Goal: Entertainment & Leisure: Browse casually

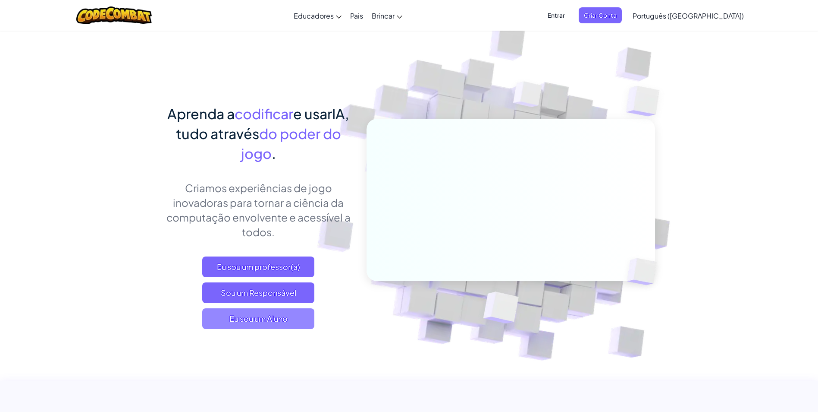
click at [244, 320] on span "Eu sou um Aluno" at bounding box center [258, 318] width 112 height 21
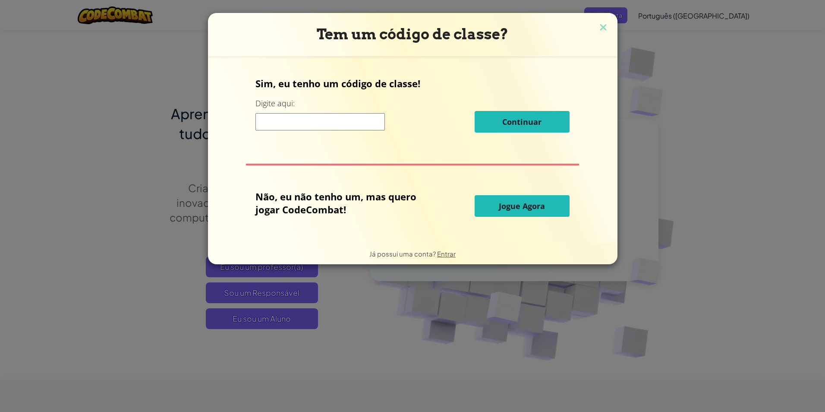
click at [522, 210] on span "Jogue Agora" at bounding box center [522, 206] width 46 height 10
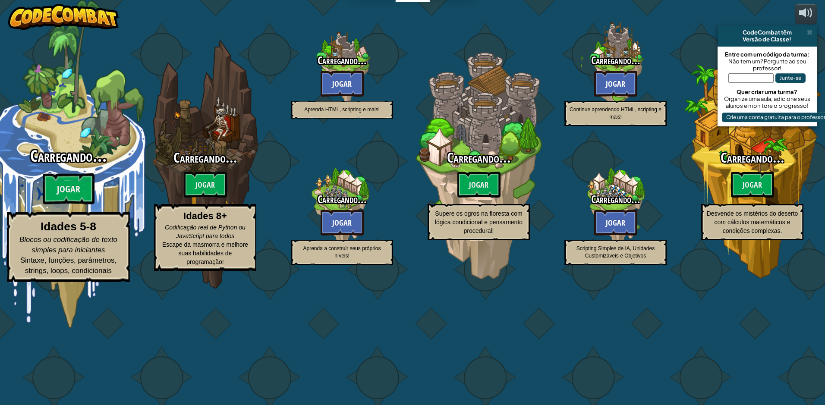
select select "pt-BR"
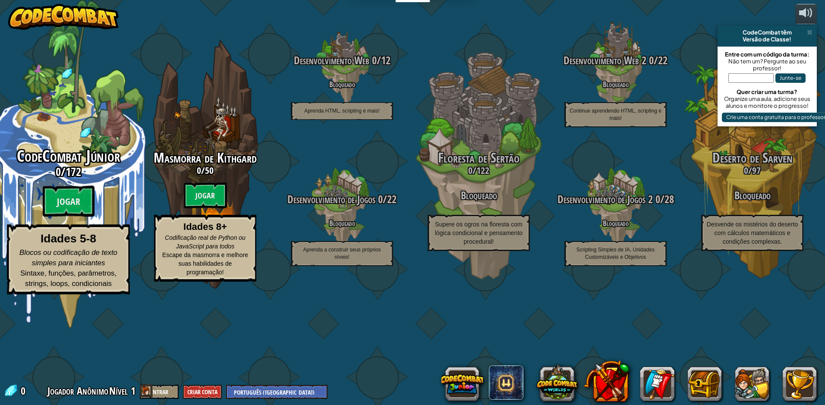
click at [76, 183] on div "CodeCombat Júnior 0 / 172 Jogar Idades 5-8 Blocos ou codificação de texto simpl…" at bounding box center [68, 164] width 164 height 328
select select "pt-BR"
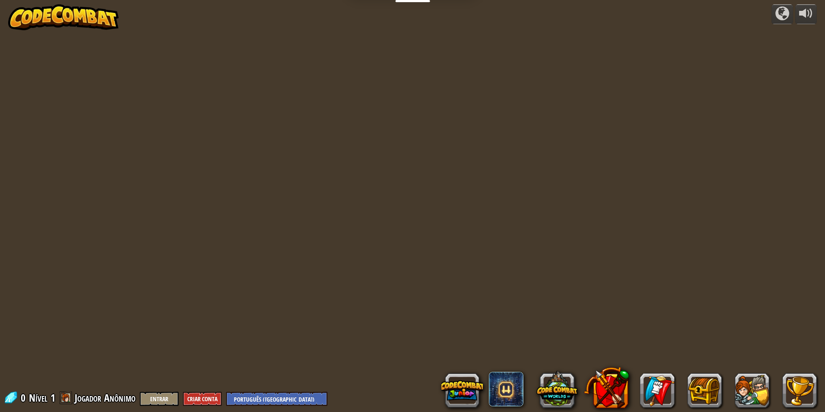
select select "pt-BR"
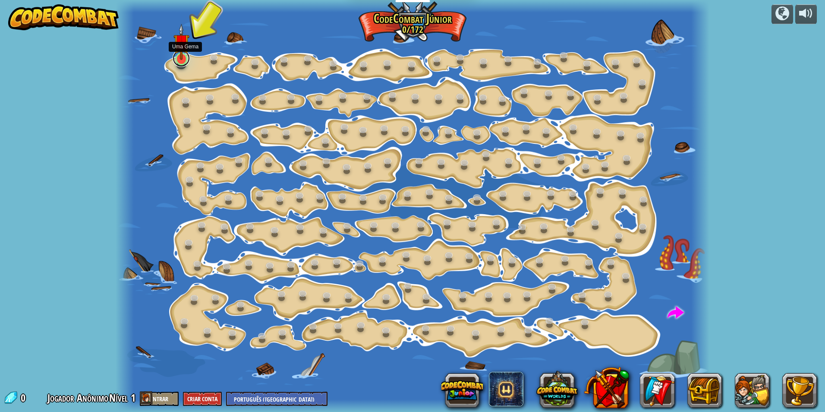
click at [179, 63] on link at bounding box center [181, 58] width 17 height 17
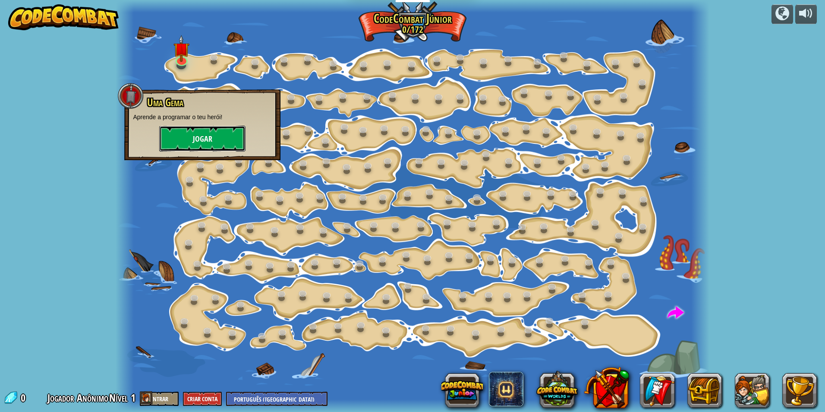
click at [191, 135] on button "Jogar" at bounding box center [202, 139] width 86 height 26
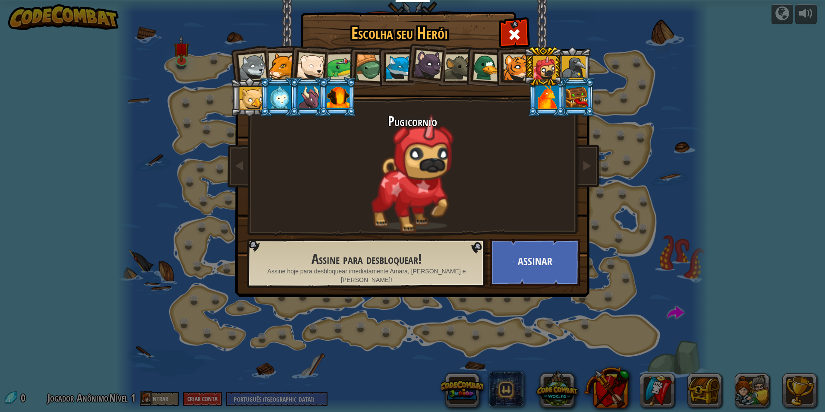
click at [275, 284] on div "Assine para desbloquear! Assine hoje para desbloquear imediatamente Amara, [PER…" at bounding box center [366, 264] width 233 height 42
click at [531, 62] on li at bounding box center [542, 66] width 39 height 39
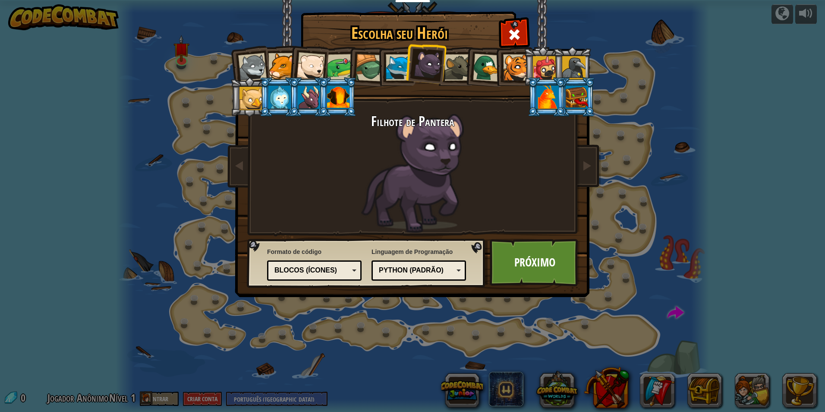
click at [422, 54] on div at bounding box center [428, 64] width 29 height 29
click at [504, 267] on link "Próximo" at bounding box center [535, 262] width 90 height 47
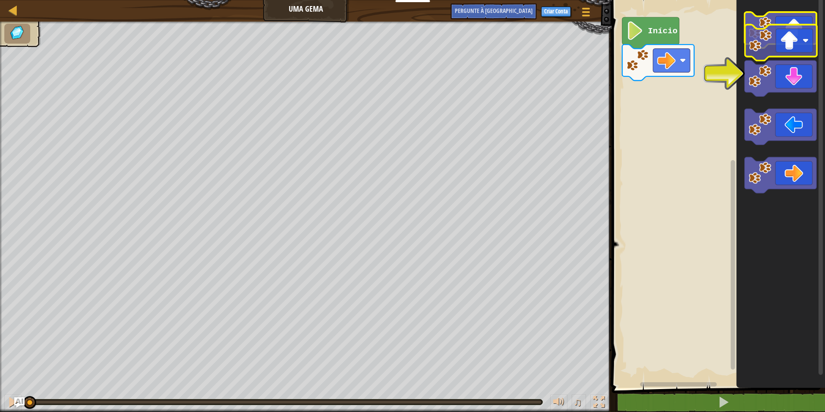
click at [774, 38] on icon "Espaço de trabalho do Blockly" at bounding box center [781, 30] width 72 height 36
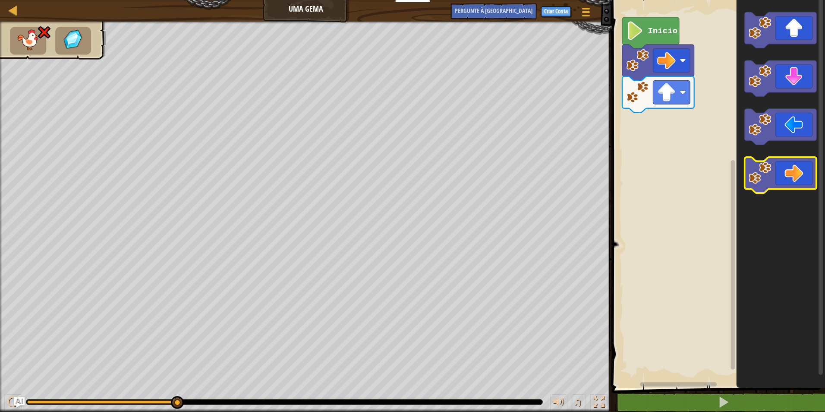
click at [778, 176] on icon "Espaço de trabalho do Blockly" at bounding box center [781, 175] width 72 height 36
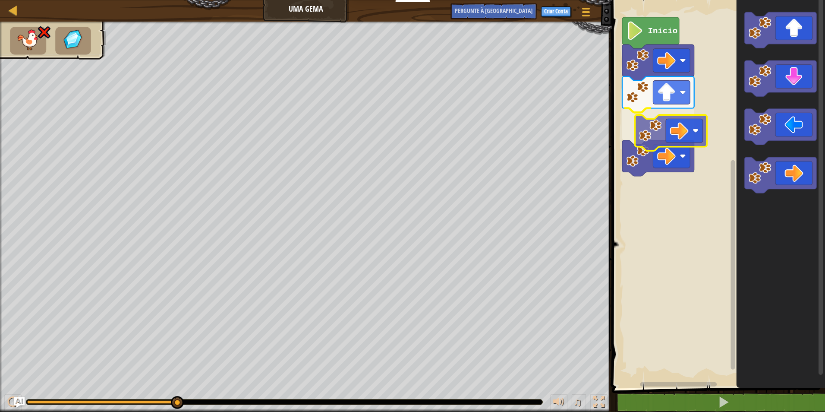
click at [665, 133] on div "Início" at bounding box center [717, 192] width 216 height 392
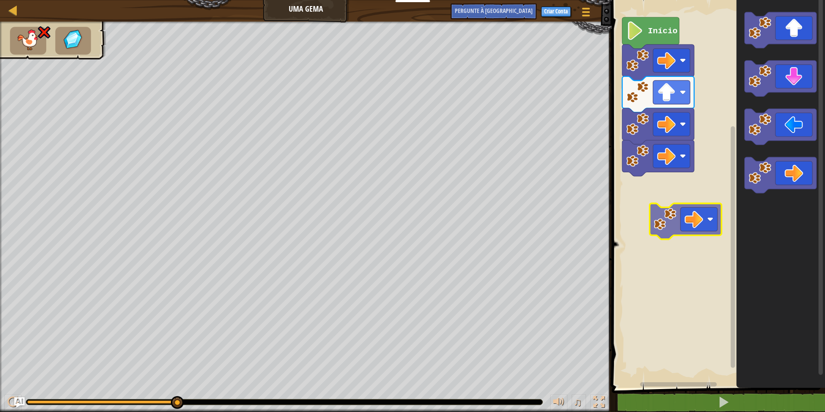
click at [683, 212] on div "Início" at bounding box center [717, 192] width 216 height 392
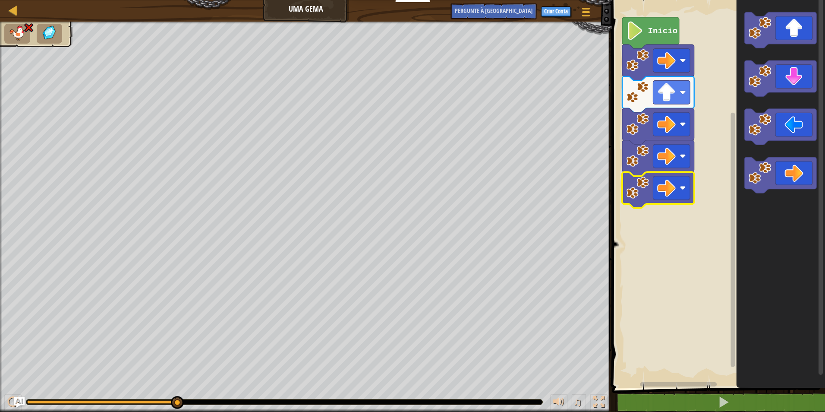
click at [293, 9] on div "Mapa Uma Gema Menu do Jogo Criar Conta Pergunte à [GEOGRAPHIC_DATA]" at bounding box center [306, 11] width 612 height 22
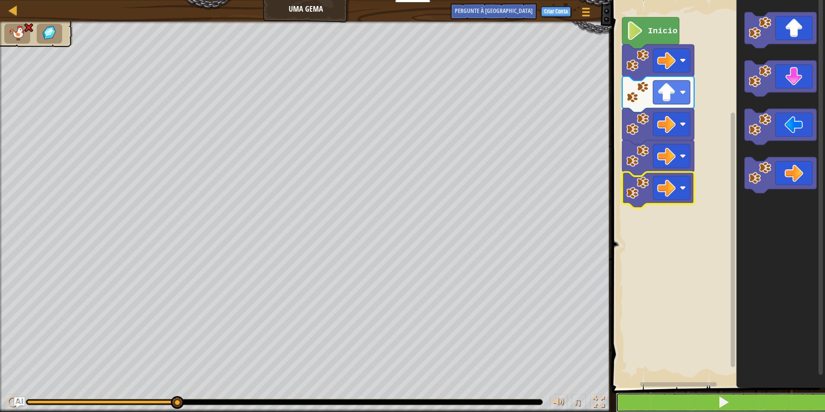
click at [640, 396] on button at bounding box center [724, 402] width 216 height 20
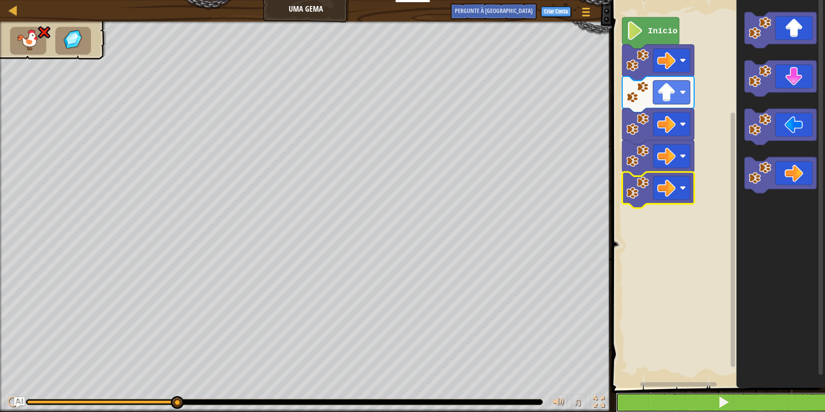
click at [649, 397] on button at bounding box center [724, 402] width 216 height 20
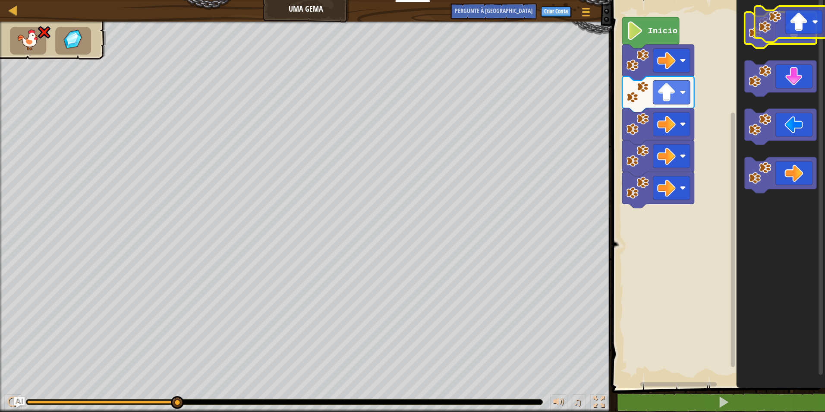
click at [801, 31] on icon "Espaço de trabalho do Blockly" at bounding box center [781, 30] width 72 height 36
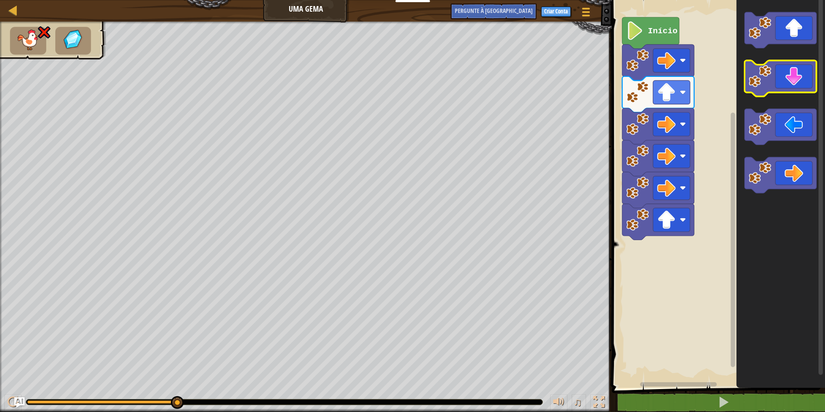
click at [805, 78] on icon "Espaço de trabalho do Blockly" at bounding box center [781, 78] width 72 height 36
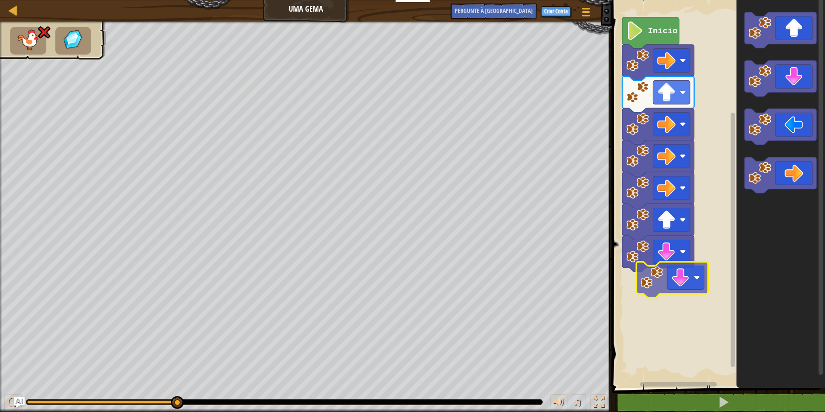
click at [695, 280] on div "Início" at bounding box center [717, 192] width 216 height 392
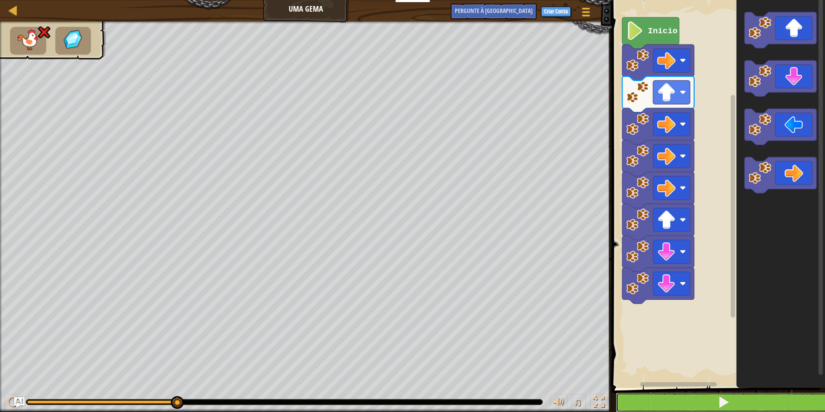
click at [643, 405] on button at bounding box center [724, 402] width 216 height 20
click at [693, 409] on button at bounding box center [724, 402] width 216 height 20
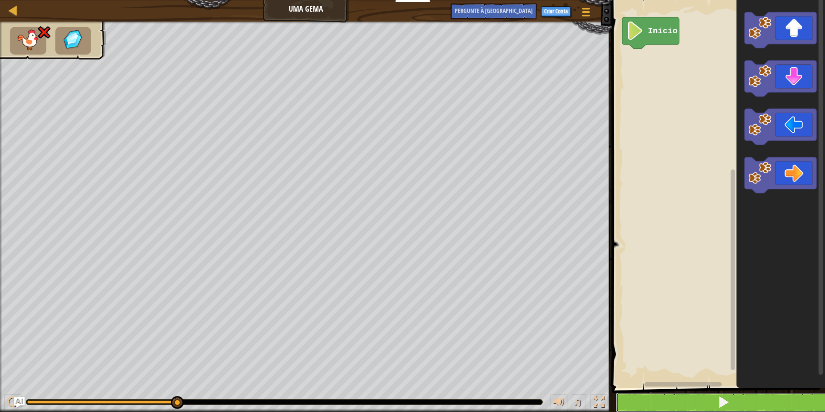
click at [698, 397] on button at bounding box center [724, 402] width 216 height 20
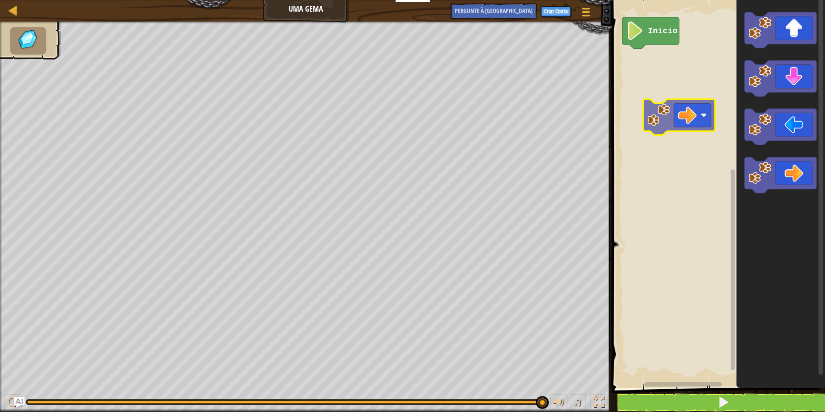
click at [695, 105] on div "Início" at bounding box center [717, 192] width 216 height 392
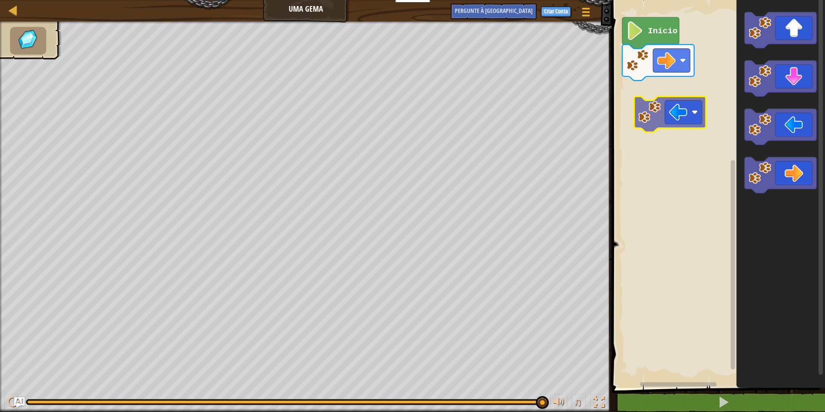
click at [677, 116] on div "Início" at bounding box center [717, 192] width 216 height 392
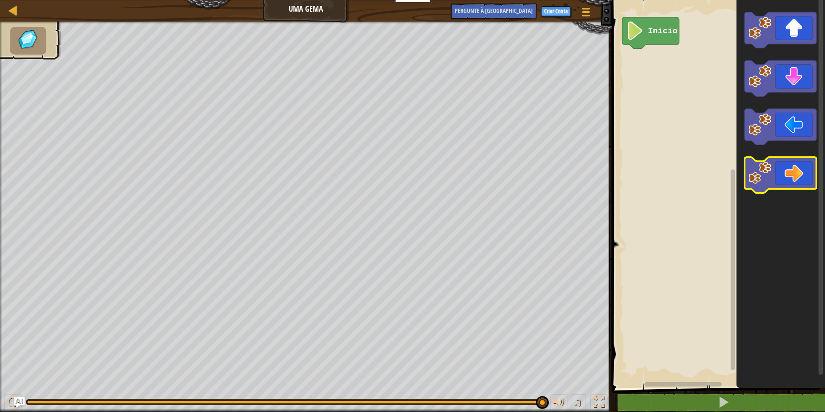
click at [800, 173] on icon "Espaço de trabalho do Blockly" at bounding box center [781, 175] width 72 height 36
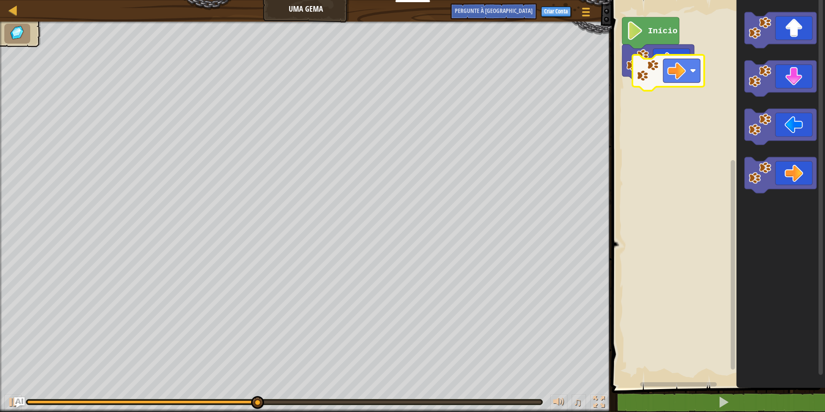
click at [676, 72] on div "Início" at bounding box center [717, 192] width 216 height 392
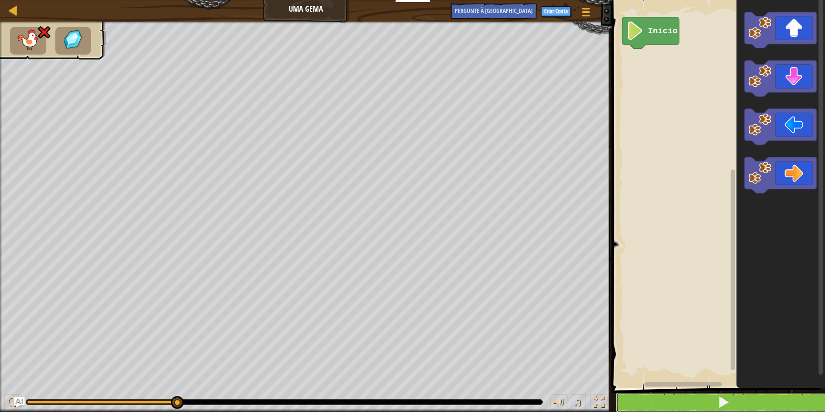
click at [654, 396] on button at bounding box center [724, 402] width 216 height 20
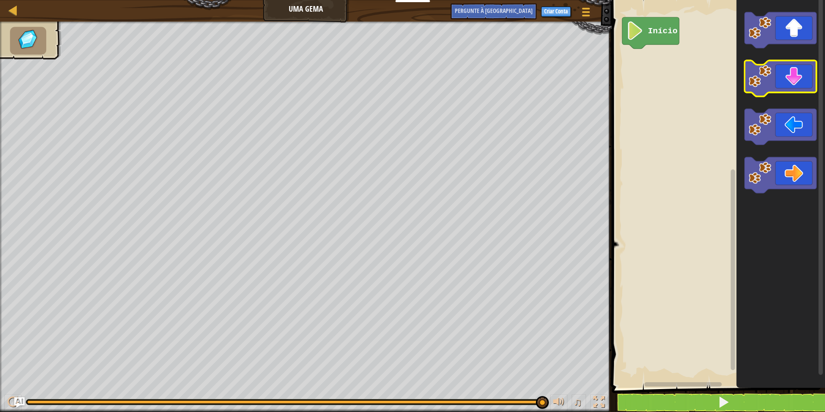
click at [801, 88] on icon "Espaço de trabalho do Blockly" at bounding box center [781, 78] width 72 height 36
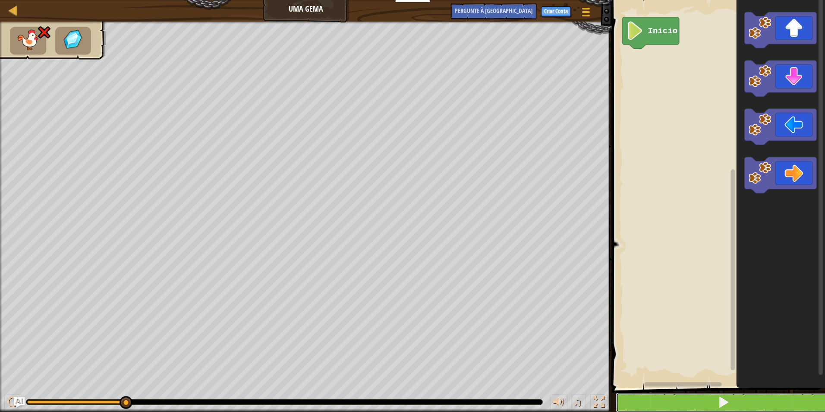
click at [767, 395] on button at bounding box center [724, 402] width 216 height 20
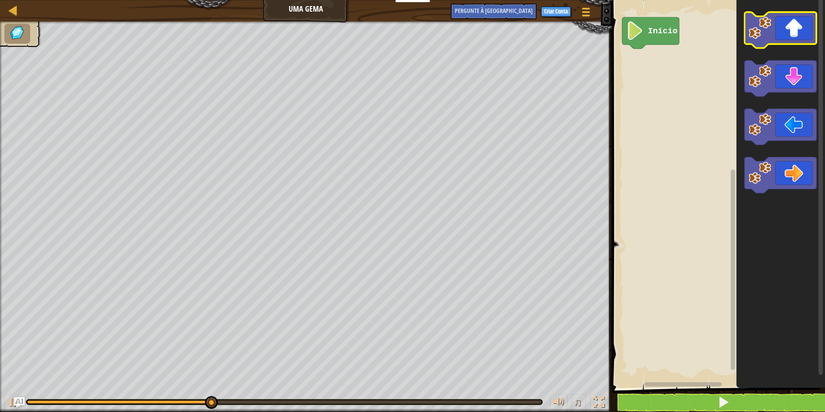
click at [767, 32] on image "Espaço de trabalho do Blockly" at bounding box center [759, 27] width 22 height 22
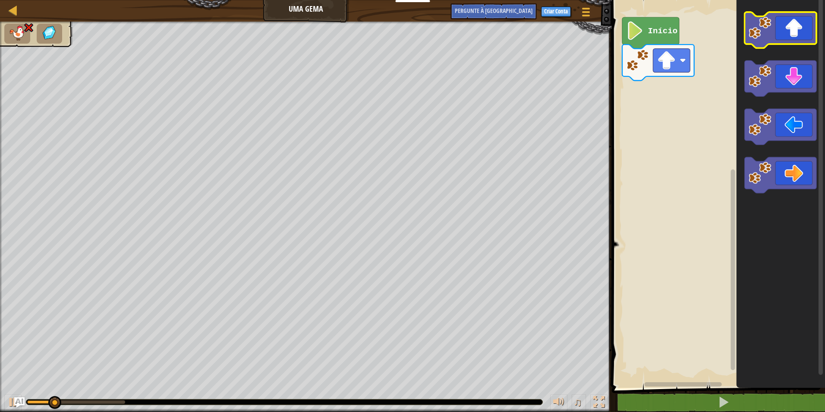
click at [763, 35] on image "Espaço de trabalho do Blockly" at bounding box center [759, 27] width 22 height 22
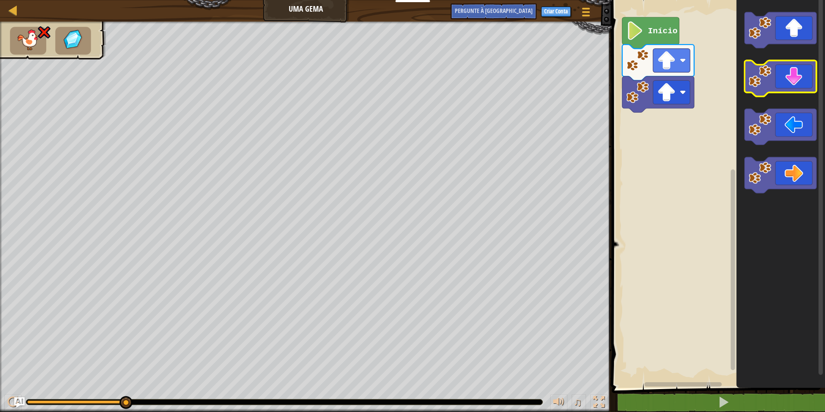
click at [787, 72] on icon "Espaço de trabalho do Blockly" at bounding box center [781, 78] width 72 height 36
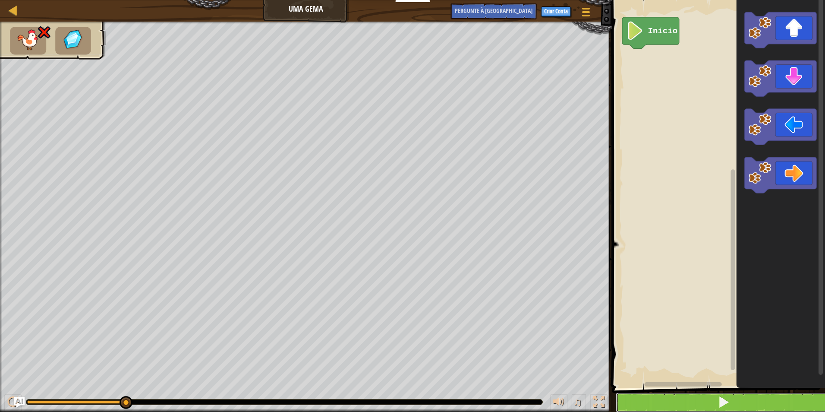
click at [665, 400] on button at bounding box center [724, 402] width 216 height 20
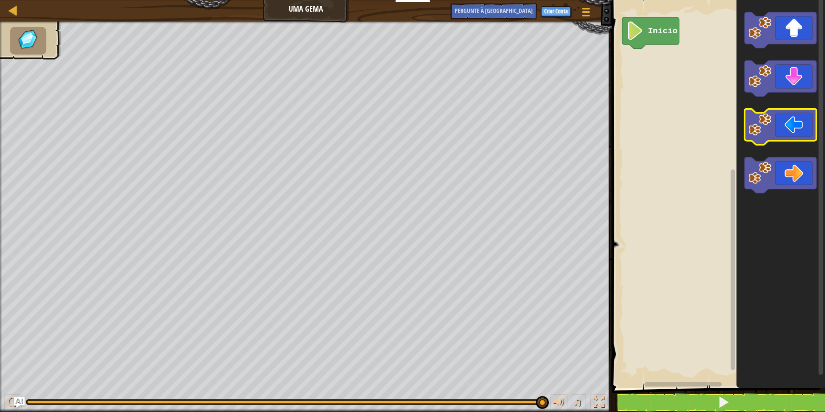
click at [783, 125] on icon "Espaço de trabalho do Blockly" at bounding box center [781, 127] width 72 height 36
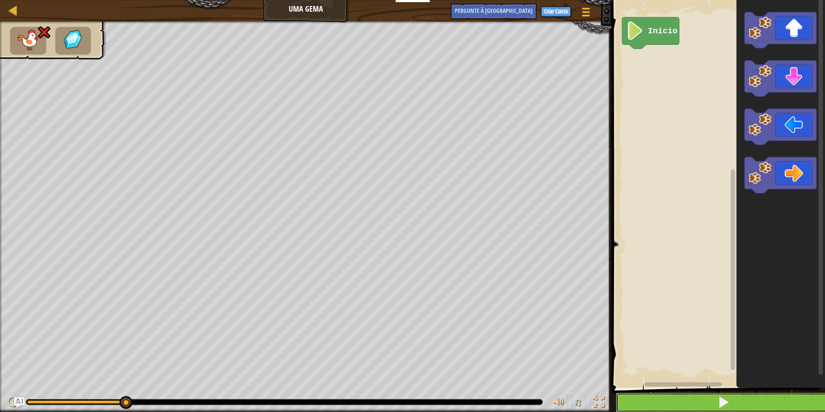
click at [677, 397] on button at bounding box center [724, 402] width 216 height 20
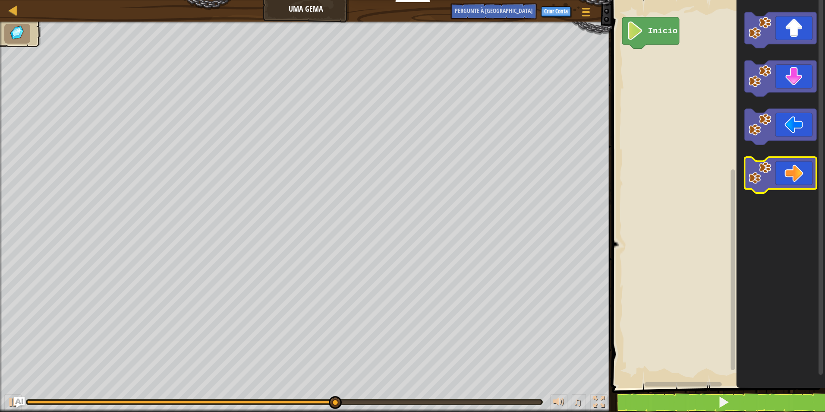
click at [781, 163] on icon "Espaço de trabalho do Blockly" at bounding box center [781, 175] width 72 height 36
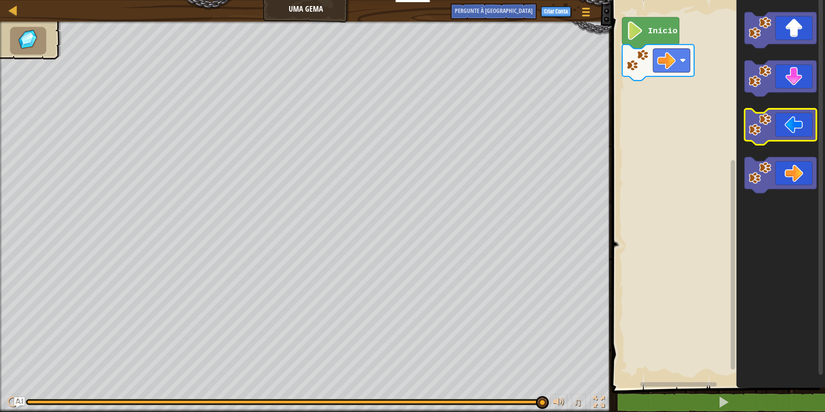
click at [790, 124] on icon "Espaço de trabalho do Blockly" at bounding box center [781, 127] width 72 height 36
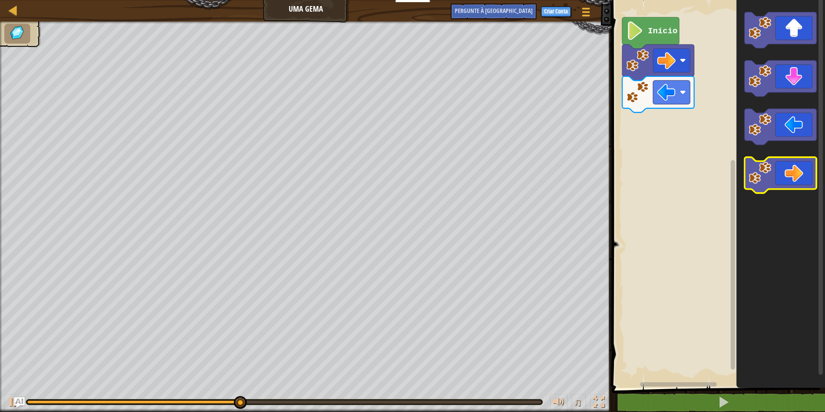
click at [775, 172] on icon "Espaço de trabalho do Blockly" at bounding box center [781, 175] width 72 height 36
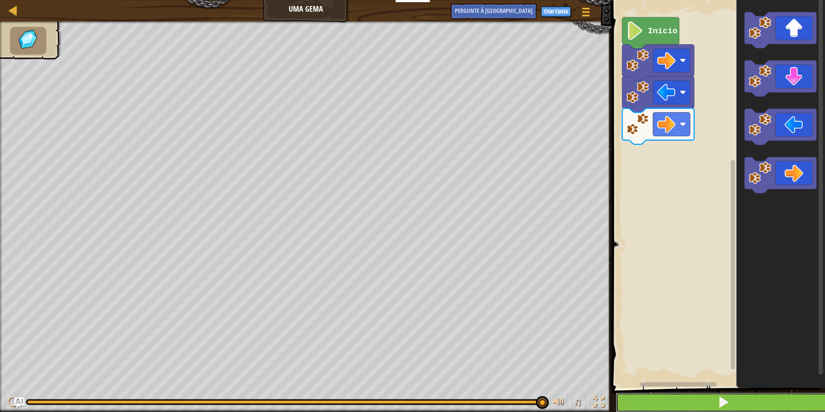
click at [625, 404] on button at bounding box center [724, 402] width 216 height 20
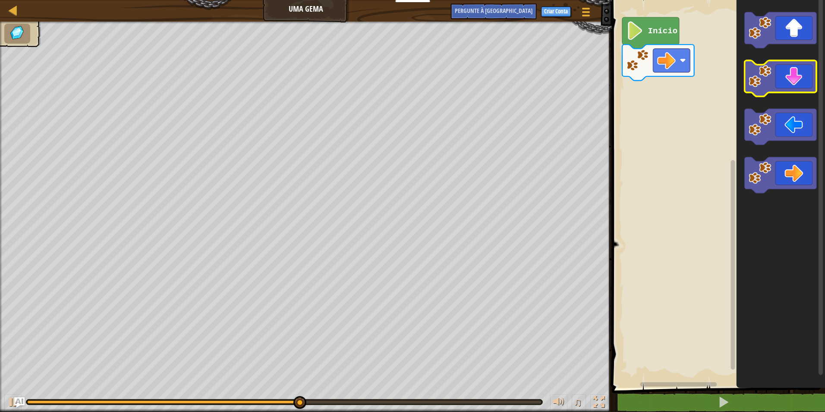
click at [792, 74] on icon "Espaço de trabalho do Blockly" at bounding box center [781, 78] width 72 height 36
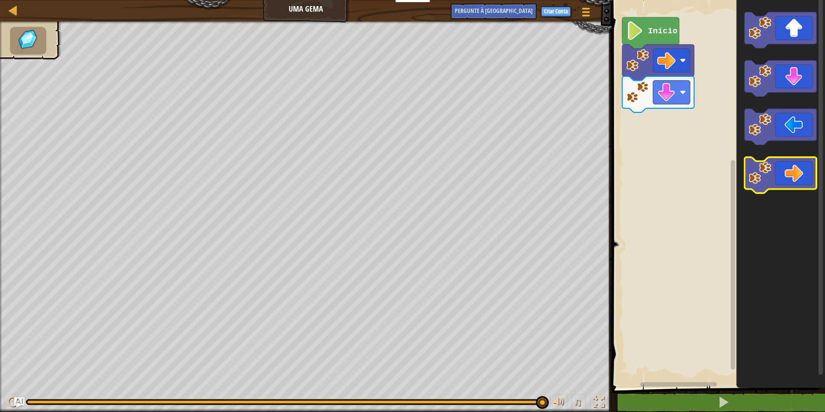
click at [786, 164] on icon "Espaço de trabalho do Blockly" at bounding box center [781, 175] width 72 height 36
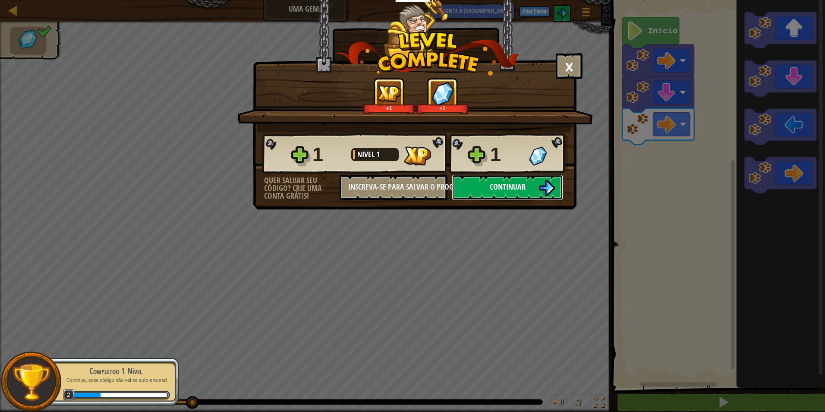
click at [460, 179] on button "Continuar" at bounding box center [507, 187] width 111 height 26
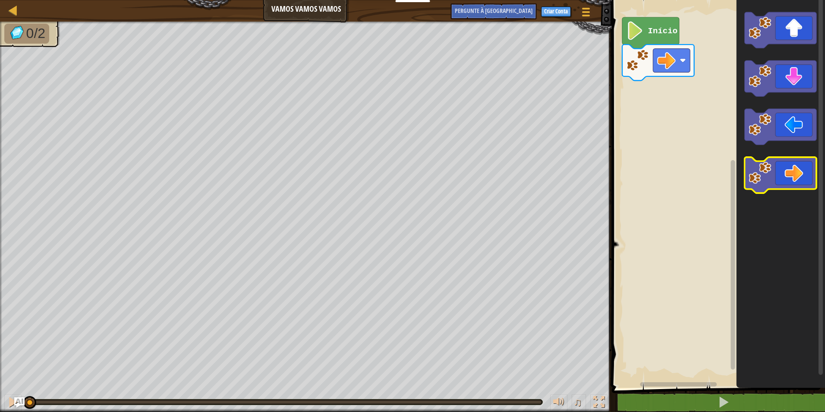
click at [799, 173] on icon "Espaço de trabalho do Blockly" at bounding box center [781, 175] width 72 height 36
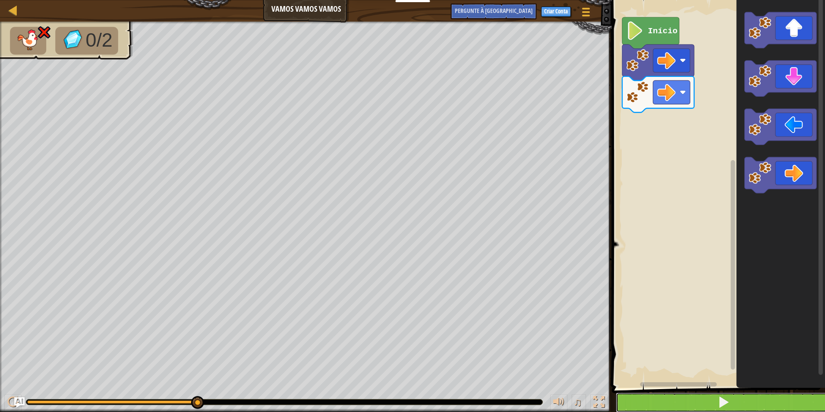
click at [660, 396] on button at bounding box center [724, 402] width 216 height 20
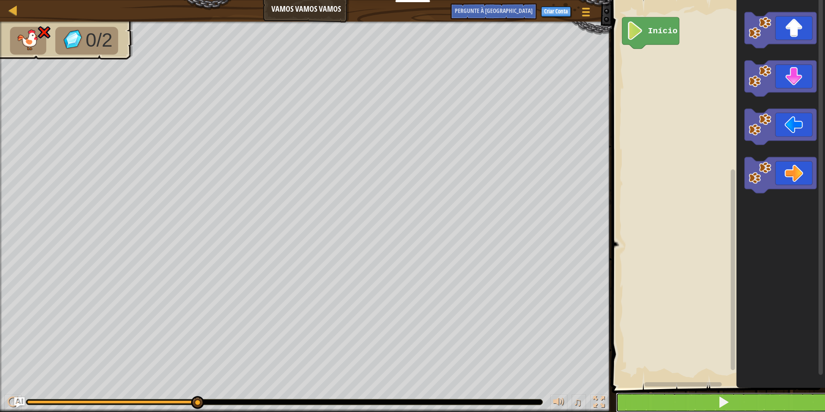
click at [663, 403] on button at bounding box center [724, 402] width 216 height 20
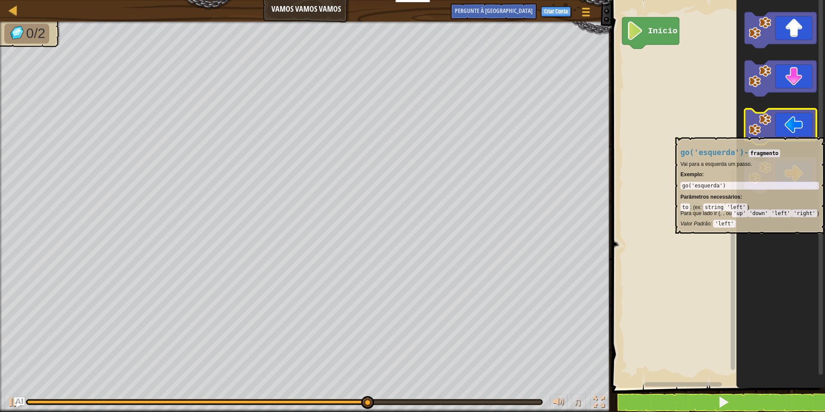
click at [779, 132] on icon "Espaço de trabalho do Blockly" at bounding box center [781, 127] width 72 height 36
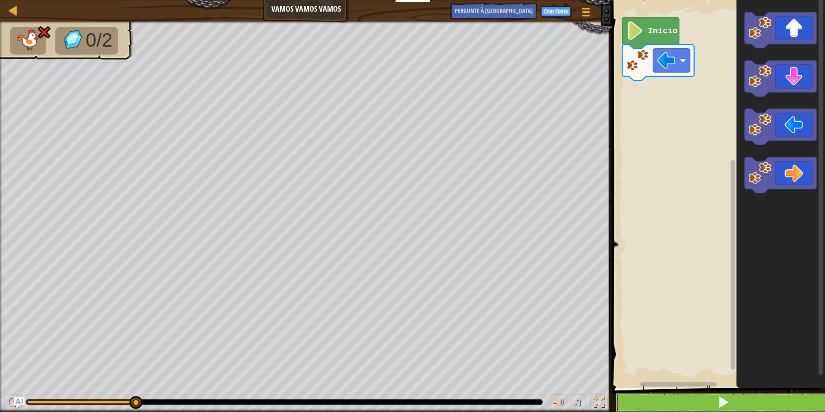
click at [666, 395] on button at bounding box center [724, 402] width 216 height 20
click at [626, 395] on button at bounding box center [724, 402] width 216 height 20
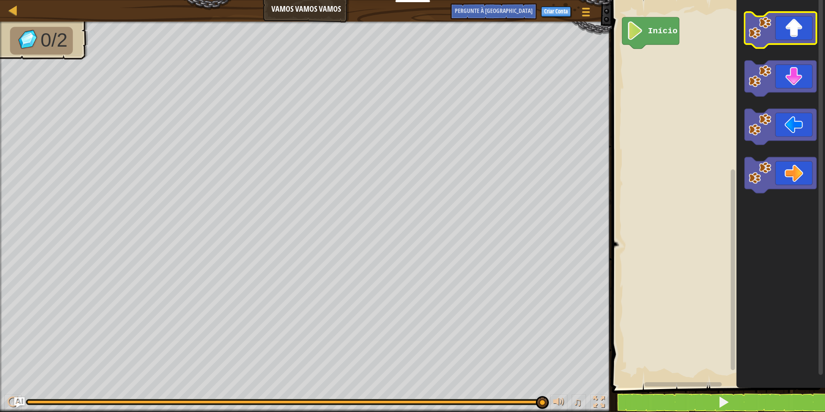
click at [759, 26] on image "Espaço de trabalho do Blockly" at bounding box center [759, 27] width 22 height 22
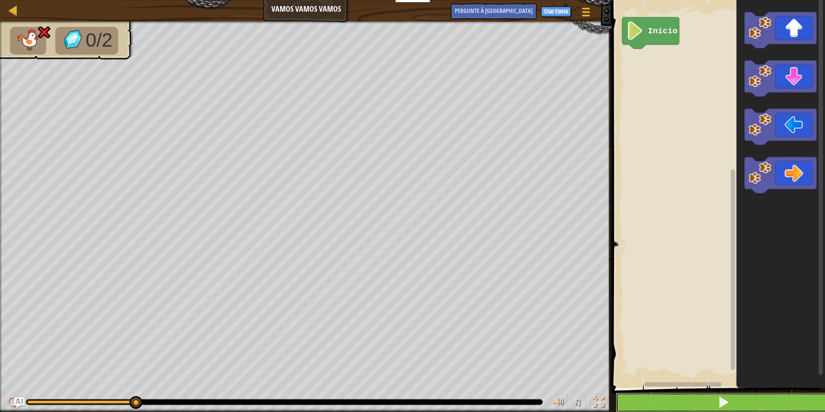
click at [646, 392] on button at bounding box center [724, 402] width 216 height 20
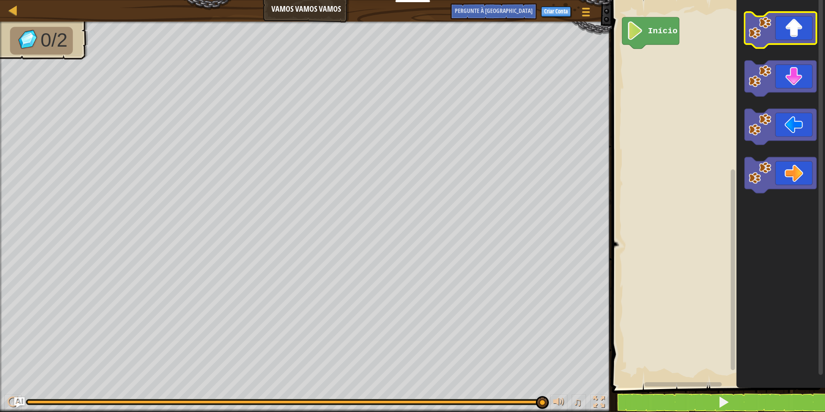
click at [797, 31] on icon "Espaço de trabalho do Blockly" at bounding box center [781, 30] width 72 height 36
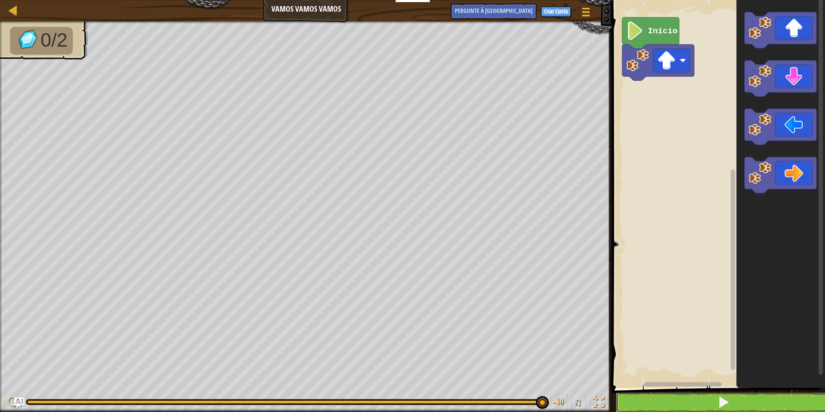
click at [653, 393] on button at bounding box center [724, 402] width 216 height 20
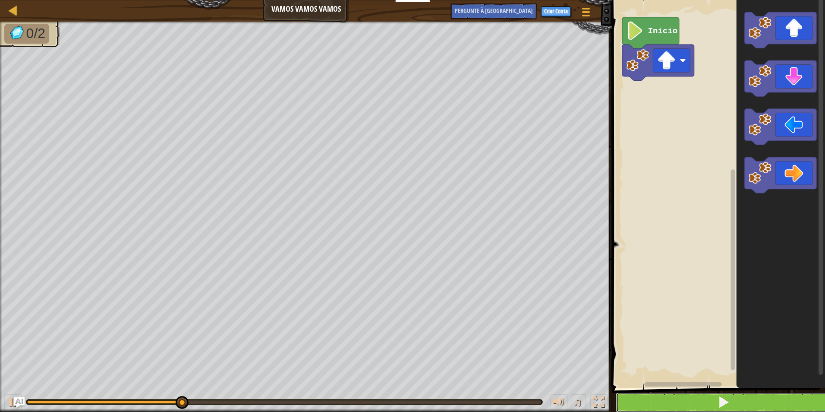
click at [641, 396] on button at bounding box center [724, 402] width 216 height 20
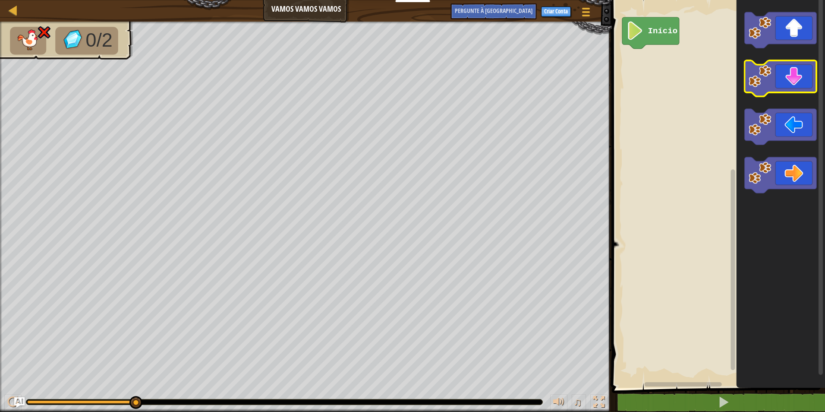
click at [791, 74] on icon "Espaço de trabalho do Blockly" at bounding box center [781, 78] width 72 height 36
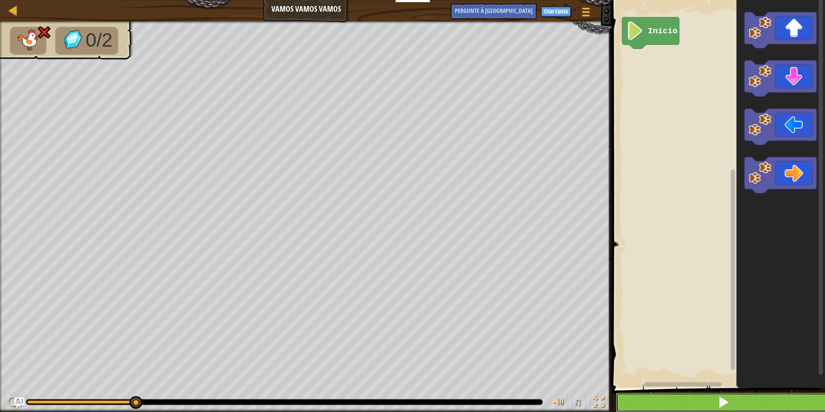
click at [695, 403] on button at bounding box center [724, 402] width 216 height 20
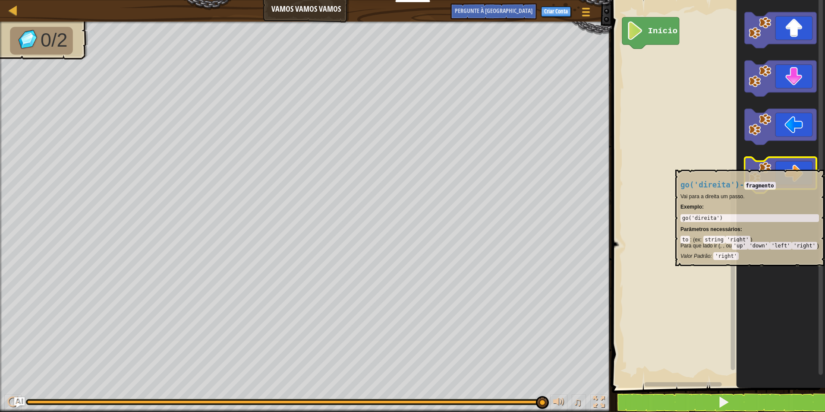
click at [788, 165] on icon "Espaço de trabalho do Blockly" at bounding box center [781, 175] width 72 height 36
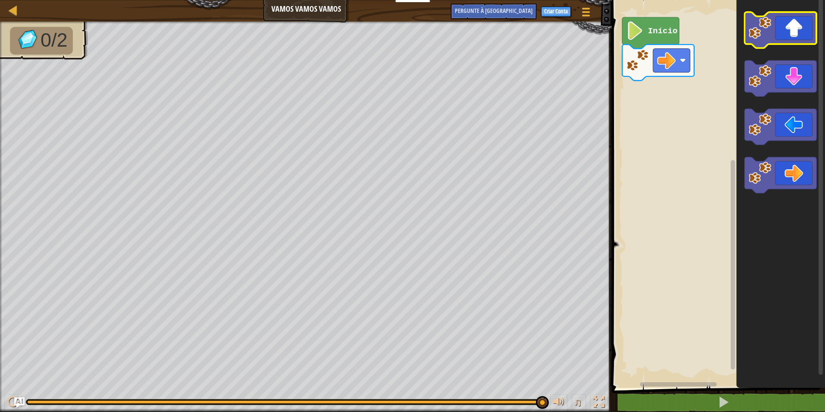
click at [795, 31] on icon "Espaço de trabalho do Blockly" at bounding box center [781, 30] width 72 height 36
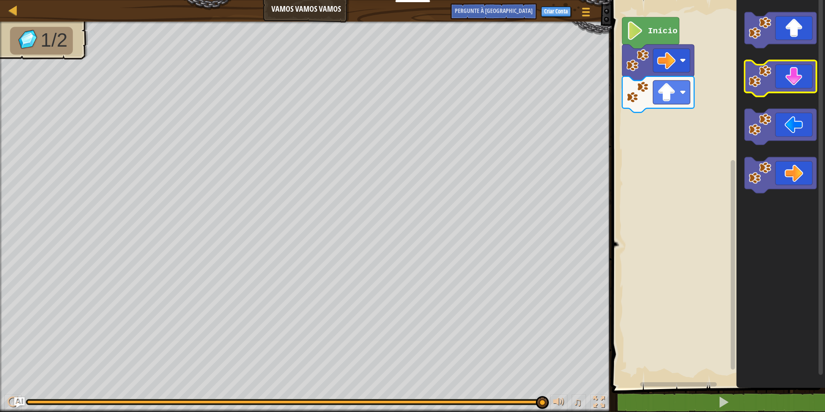
click at [797, 93] on rect "Espaço de trabalho do Blockly" at bounding box center [781, 78] width 72 height 36
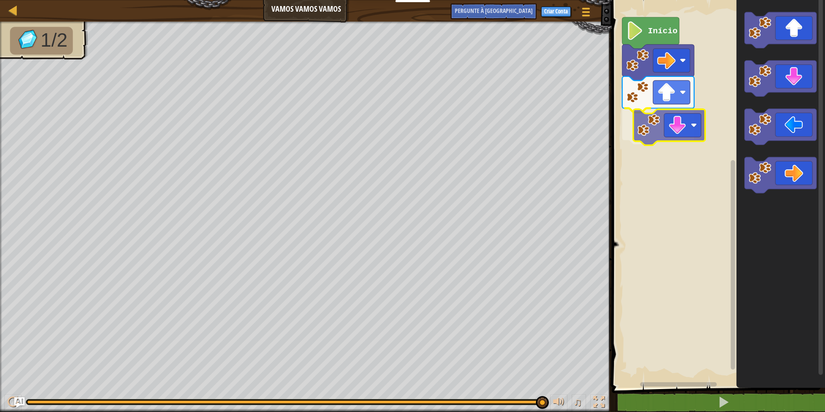
click at [651, 139] on div "Início" at bounding box center [717, 192] width 216 height 392
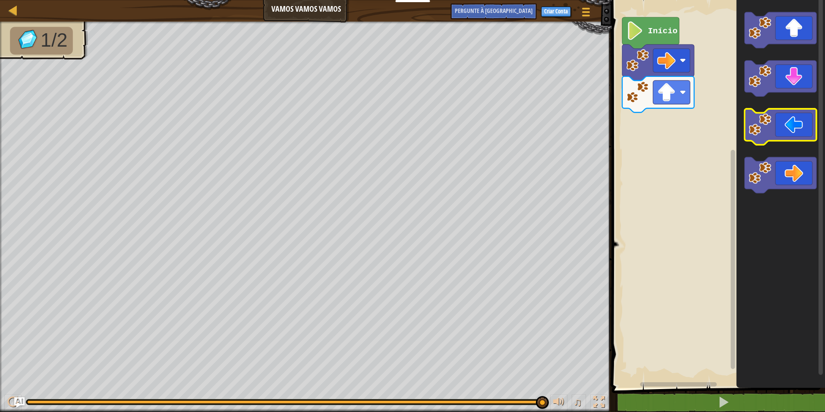
click at [767, 129] on image "Espaço de trabalho do Blockly" at bounding box center [759, 124] width 22 height 22
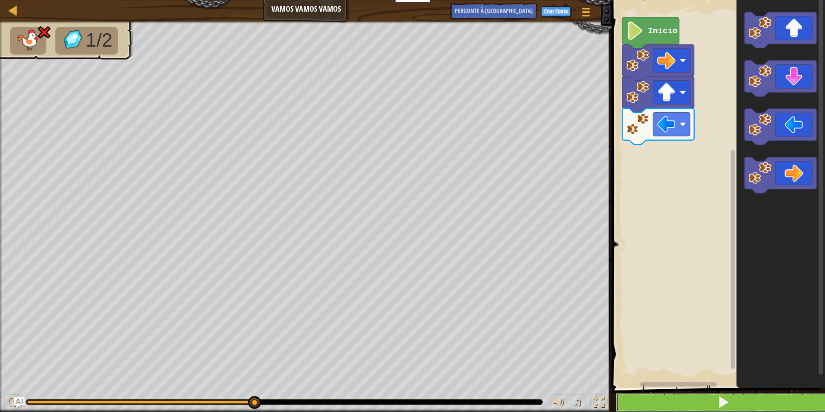
click at [666, 395] on button at bounding box center [724, 402] width 216 height 20
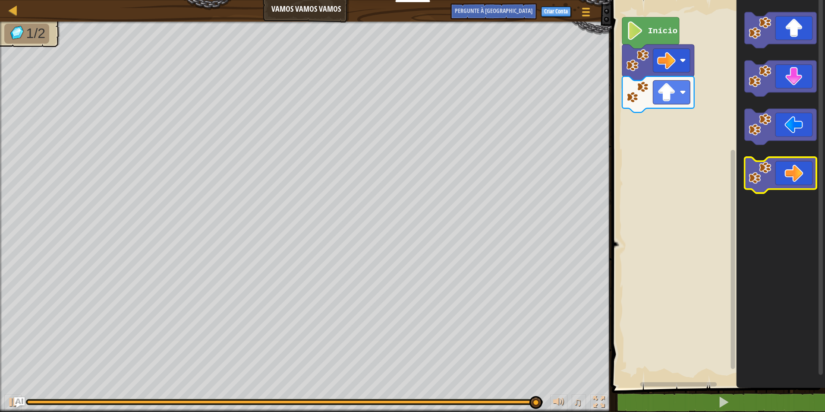
click at [793, 176] on icon "Espaço de trabalho do Blockly" at bounding box center [781, 175] width 72 height 36
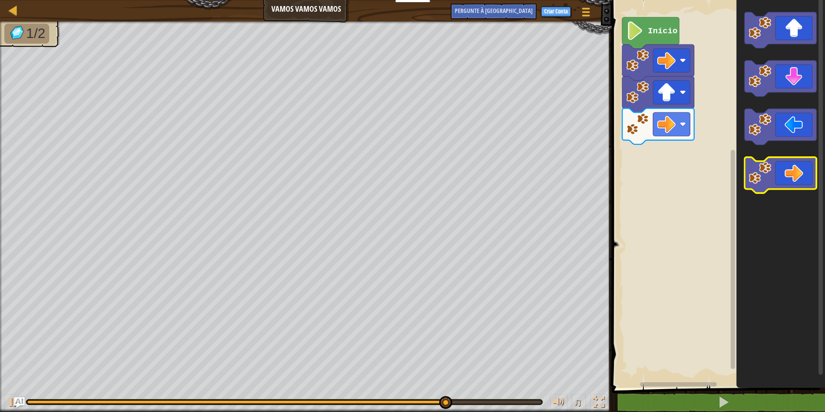
click at [791, 174] on icon "Espaço de trabalho do Blockly" at bounding box center [781, 175] width 72 height 36
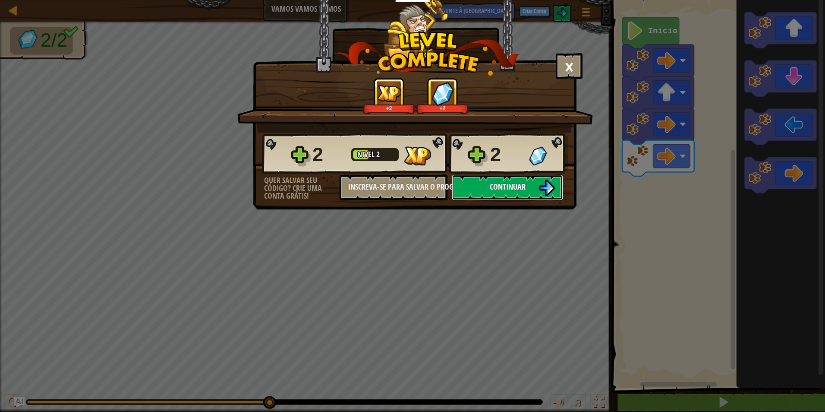
click at [505, 187] on span "Continuar" at bounding box center [508, 186] width 36 height 11
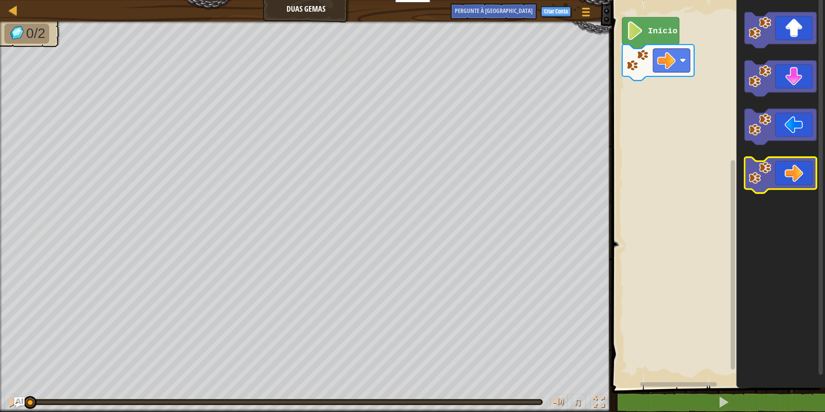
click at [778, 173] on icon "Espaço de trabalho do Blockly" at bounding box center [781, 175] width 72 height 36
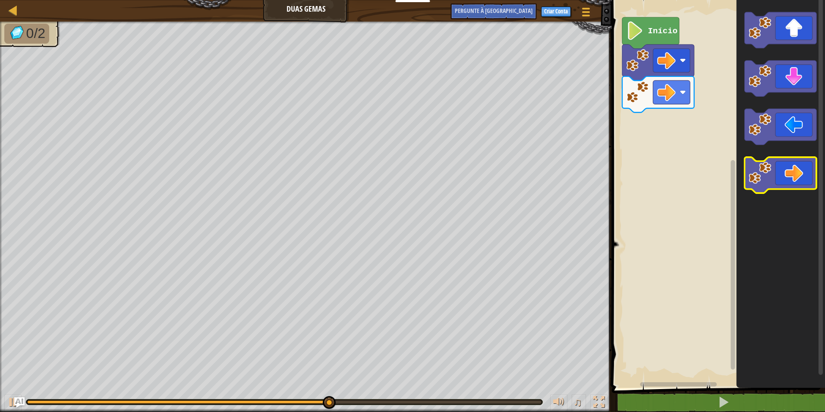
click at [774, 181] on icon "Espaço de trabalho do Blockly" at bounding box center [781, 175] width 72 height 36
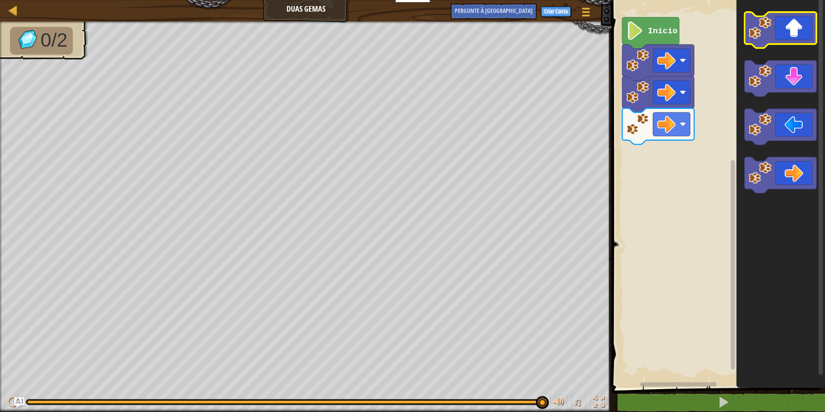
click at [797, 39] on icon "Espaço de trabalho do Blockly" at bounding box center [781, 30] width 72 height 36
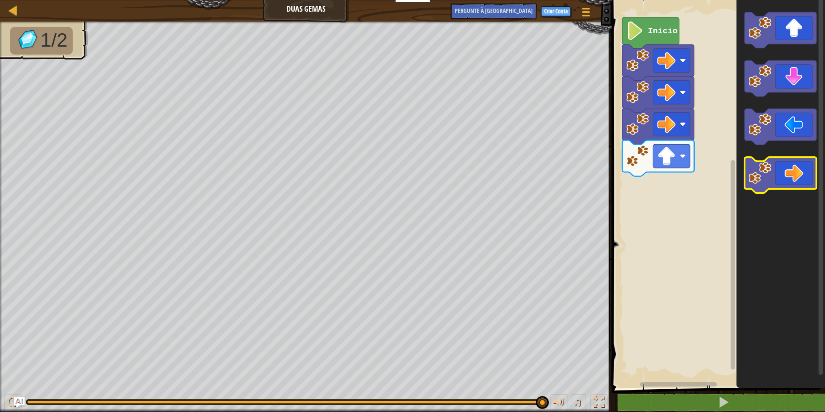
click at [777, 168] on icon "Espaço de trabalho do Blockly" at bounding box center [781, 175] width 72 height 36
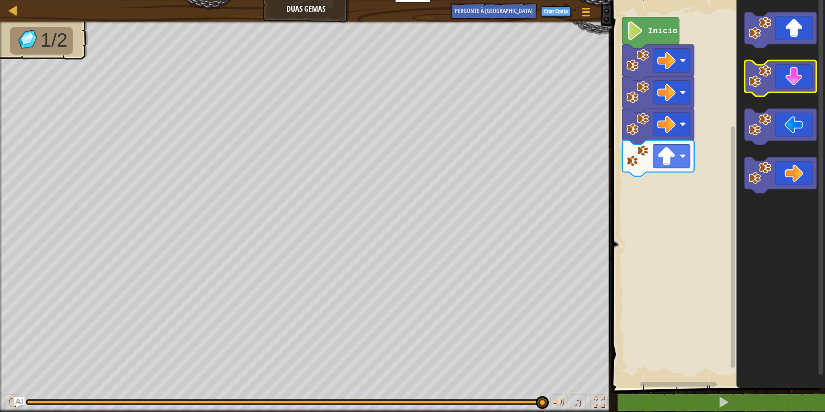
click at [792, 77] on icon "Espaço de trabalho do Blockly" at bounding box center [781, 78] width 72 height 36
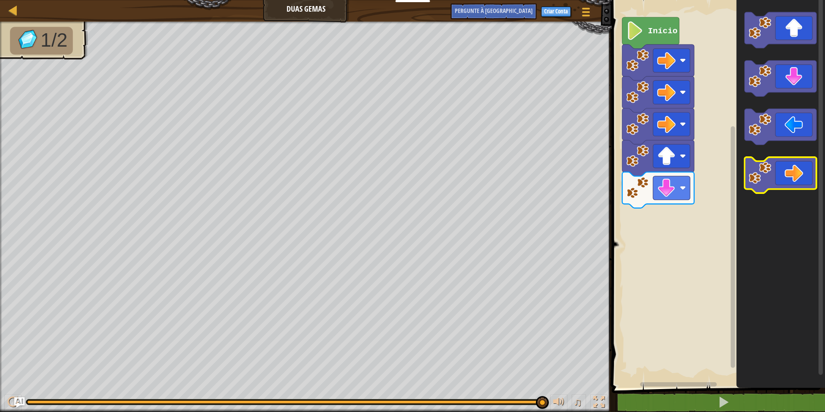
click at [789, 172] on icon "Espaço de trabalho do Blockly" at bounding box center [781, 175] width 72 height 36
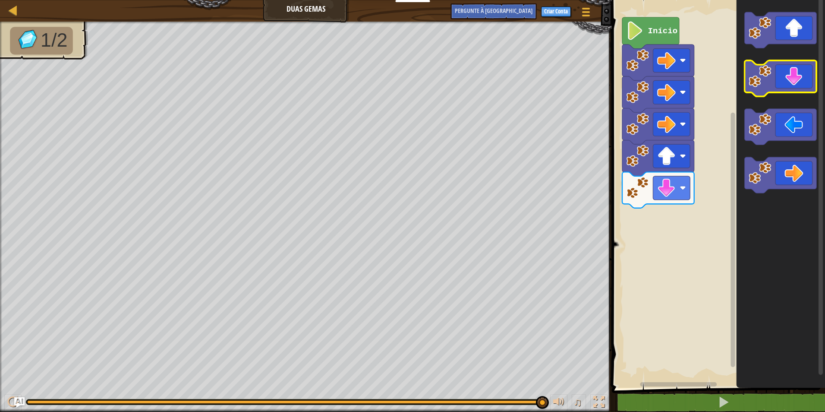
click at [805, 79] on icon "Espaço de trabalho do Blockly" at bounding box center [781, 78] width 72 height 36
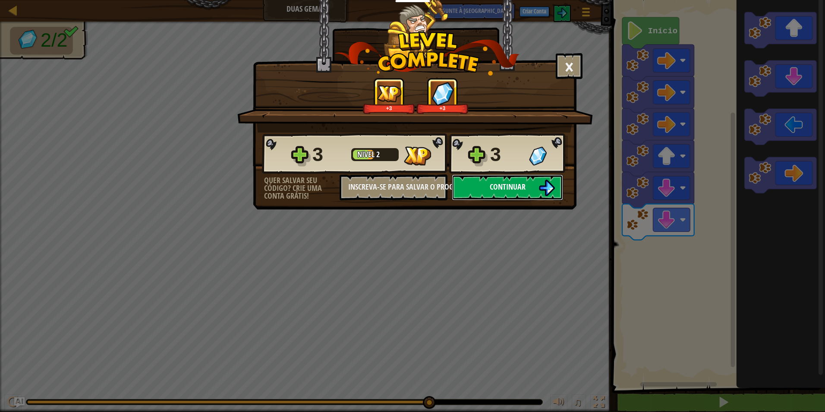
click at [517, 176] on button "Continuar" at bounding box center [507, 187] width 111 height 26
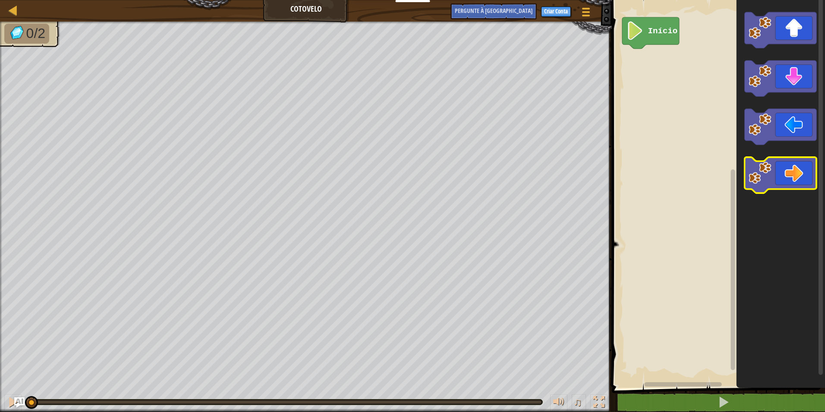
click at [783, 180] on icon "Espaço de trabalho do Blockly" at bounding box center [781, 175] width 72 height 36
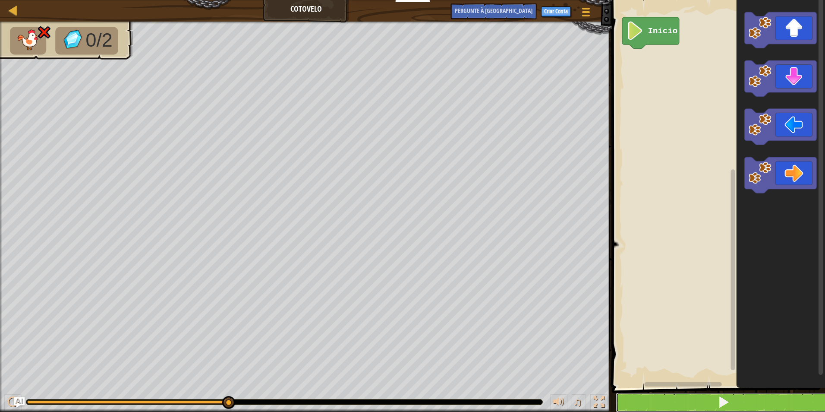
click at [728, 394] on button at bounding box center [724, 402] width 216 height 20
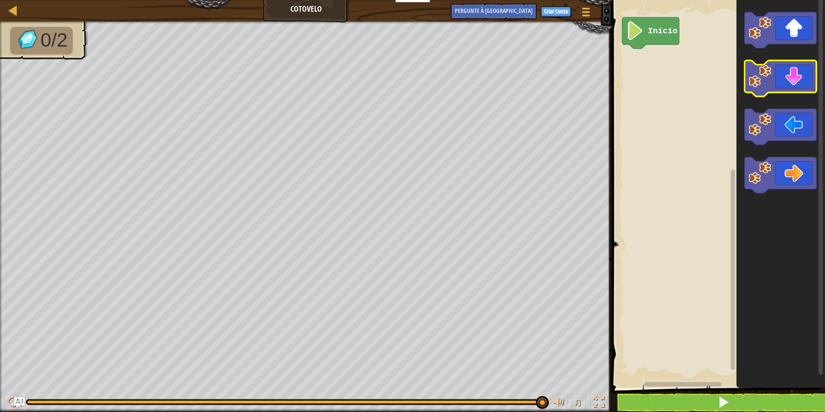
click at [785, 81] on icon "Espaço de trabalho do Blockly" at bounding box center [781, 78] width 72 height 36
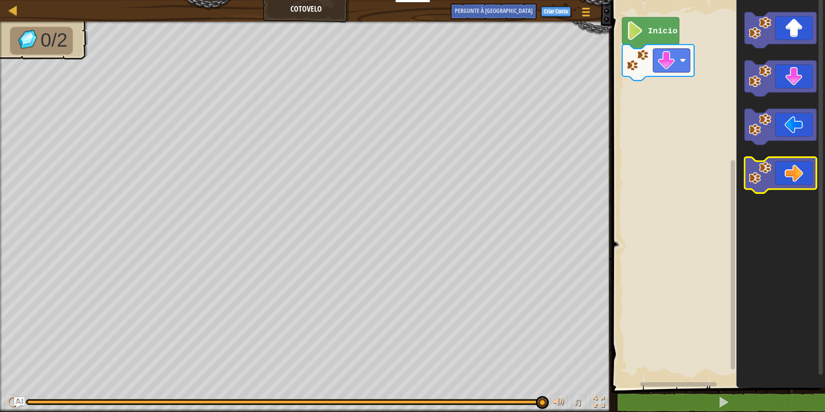
click at [783, 176] on icon "Espaço de trabalho do Blockly" at bounding box center [781, 175] width 72 height 36
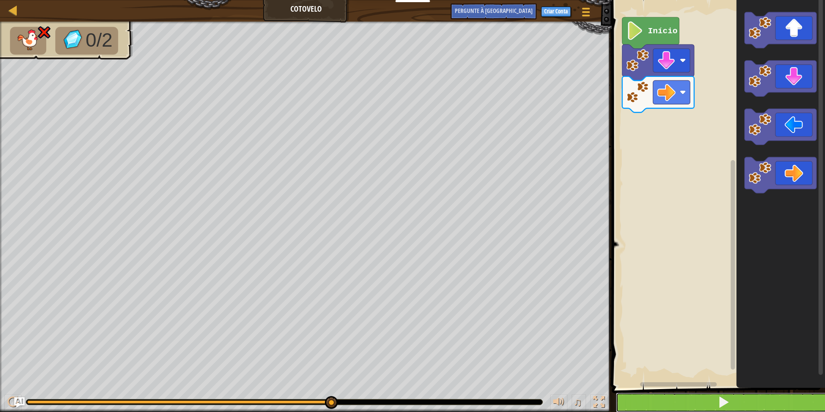
click at [693, 403] on button at bounding box center [724, 402] width 216 height 20
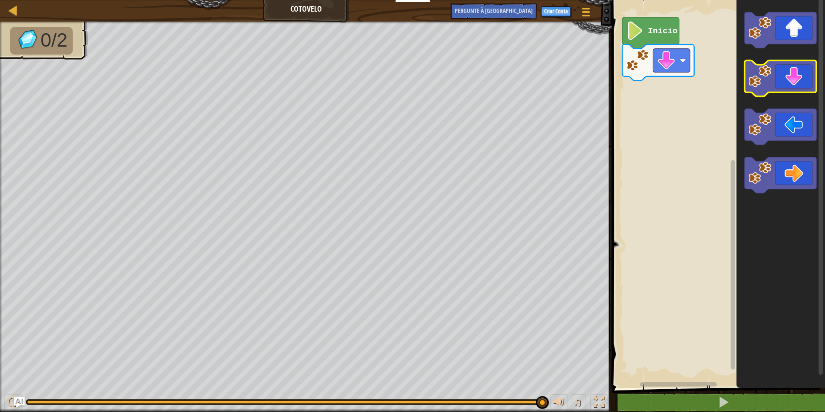
click at [803, 78] on icon "Espaço de trabalho do Blockly" at bounding box center [781, 78] width 72 height 36
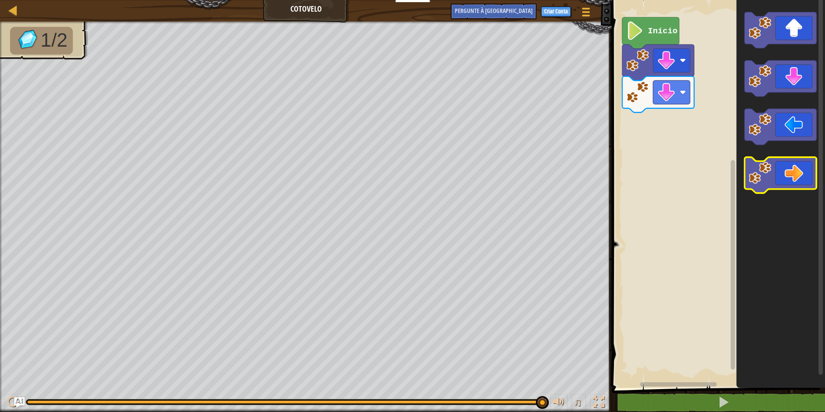
click at [782, 176] on icon "Espaço de trabalho do Blockly" at bounding box center [781, 175] width 72 height 36
click at [789, 125] on icon "Espaço de trabalho do Blockly" at bounding box center [781, 127] width 72 height 36
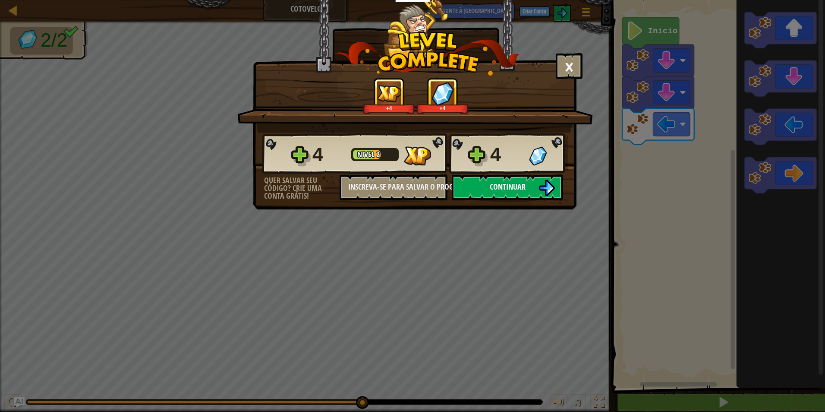
click at [488, 182] on button "Continuar" at bounding box center [507, 187] width 111 height 26
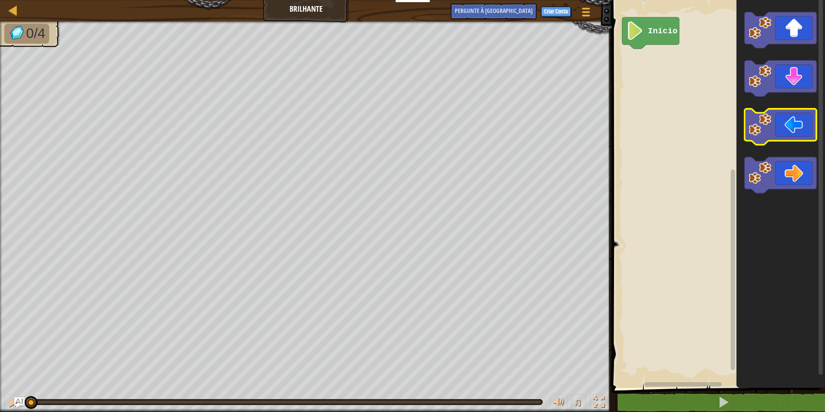
click at [775, 134] on icon "Espaço de trabalho do Blockly" at bounding box center [781, 127] width 72 height 36
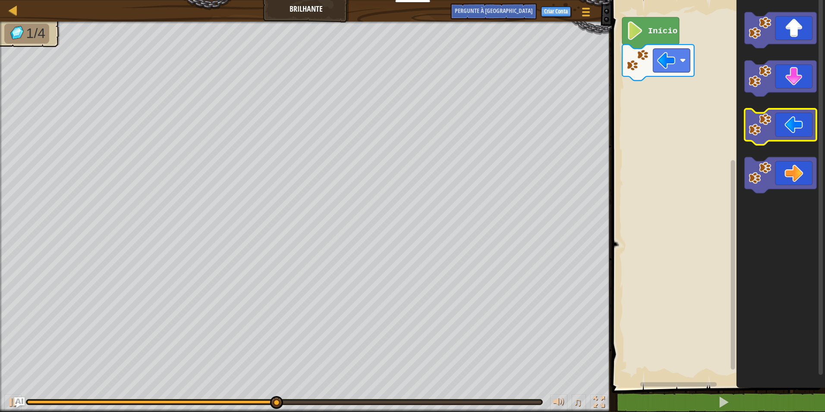
click at [795, 129] on icon "Espaço de trabalho do Blockly" at bounding box center [781, 127] width 72 height 36
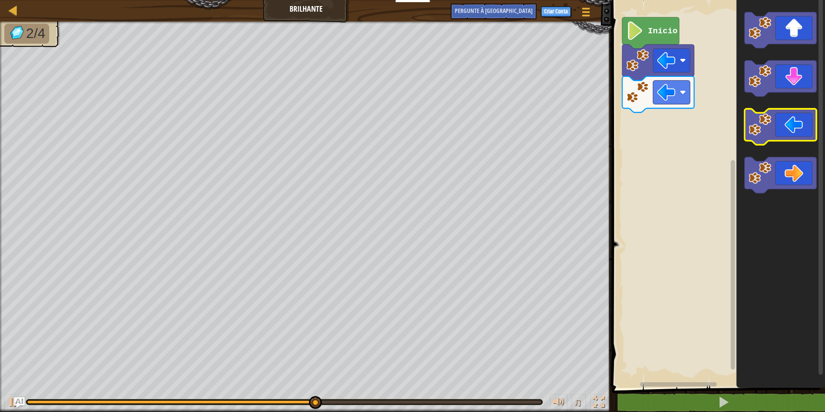
click at [795, 129] on icon "Espaço de trabalho do Blockly" at bounding box center [781, 127] width 72 height 36
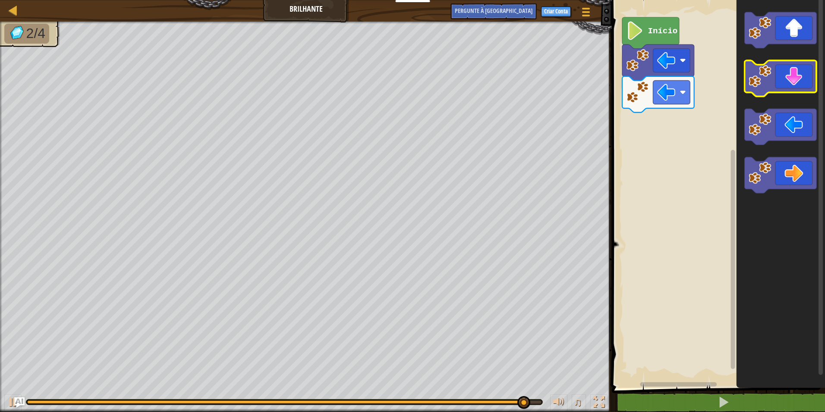
click at [786, 82] on icon "Espaço de trabalho do Blockly" at bounding box center [781, 78] width 72 height 36
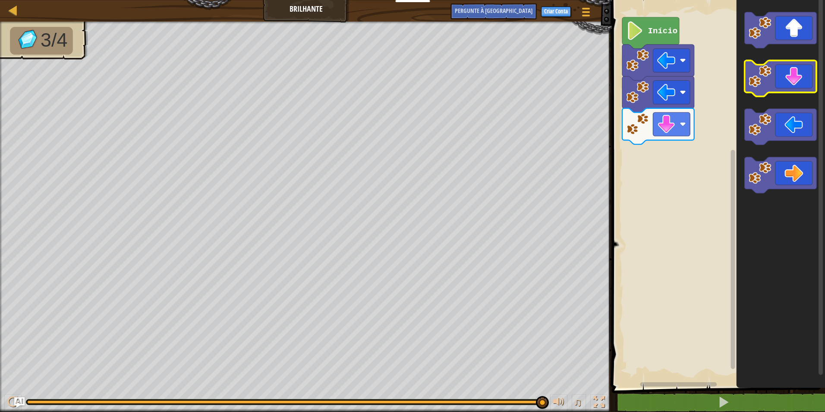
click at [808, 79] on icon "Espaço de trabalho do Blockly" at bounding box center [781, 78] width 72 height 36
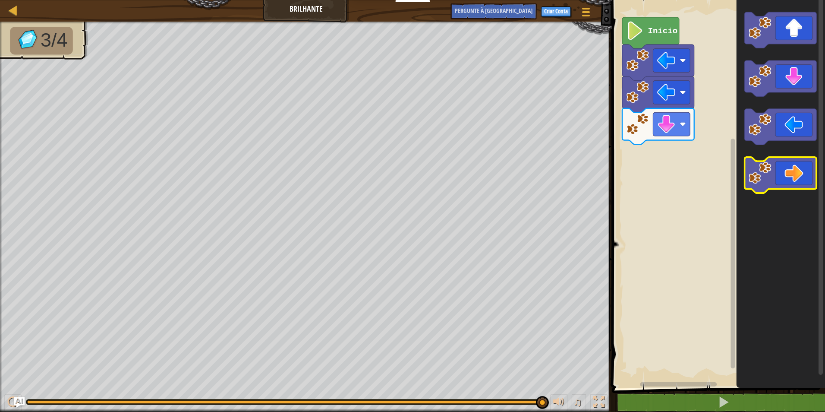
click at [786, 171] on icon "Espaço de trabalho do Blockly" at bounding box center [781, 175] width 72 height 36
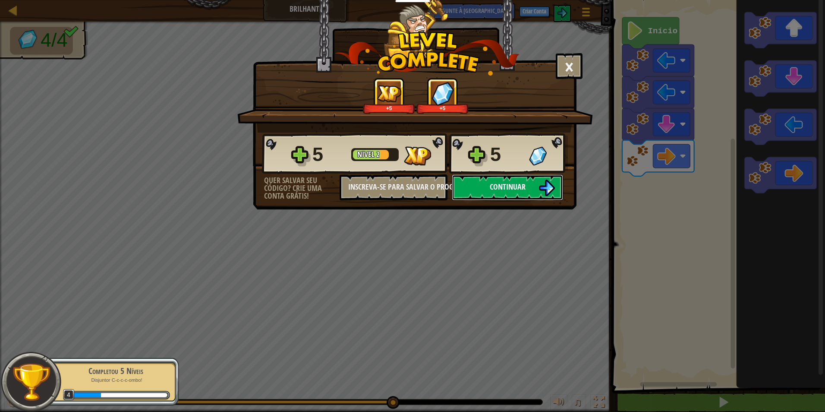
click at [459, 188] on button "Continuar" at bounding box center [507, 187] width 111 height 26
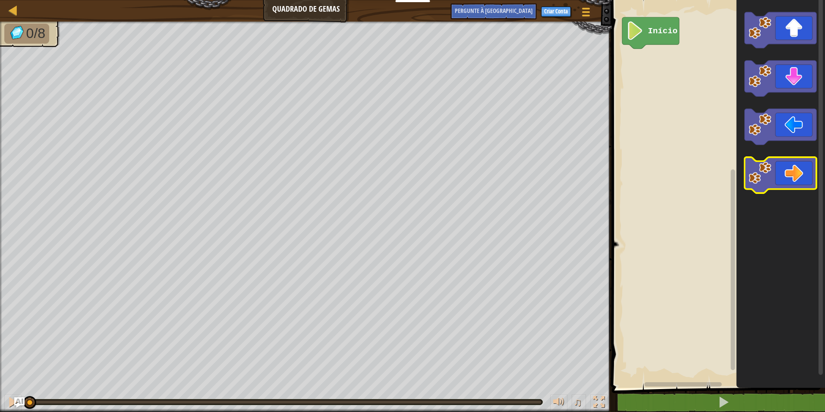
click at [786, 185] on icon "Espaço de trabalho do Blockly" at bounding box center [781, 175] width 72 height 36
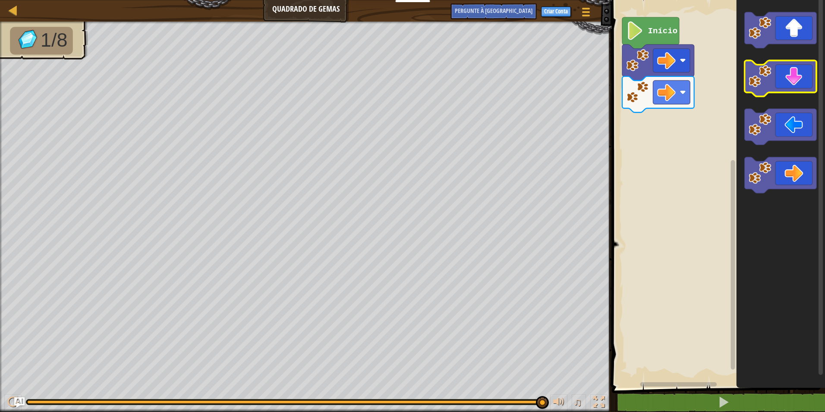
click at [790, 93] on rect "Espaço de trabalho do Blockly" at bounding box center [781, 78] width 72 height 36
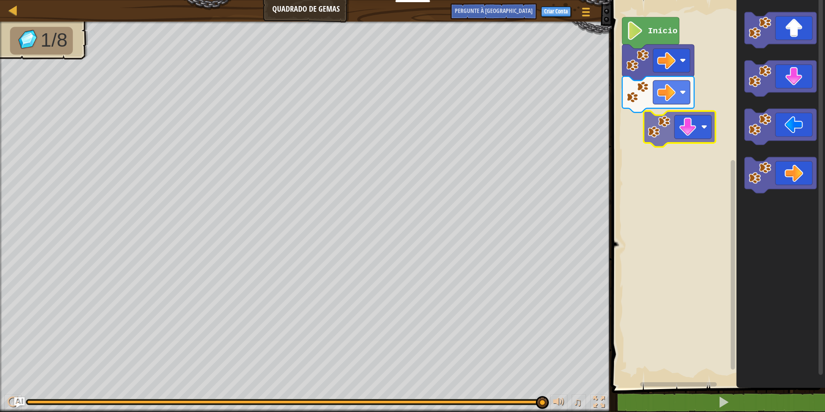
click at [673, 123] on div "Início" at bounding box center [717, 192] width 216 height 392
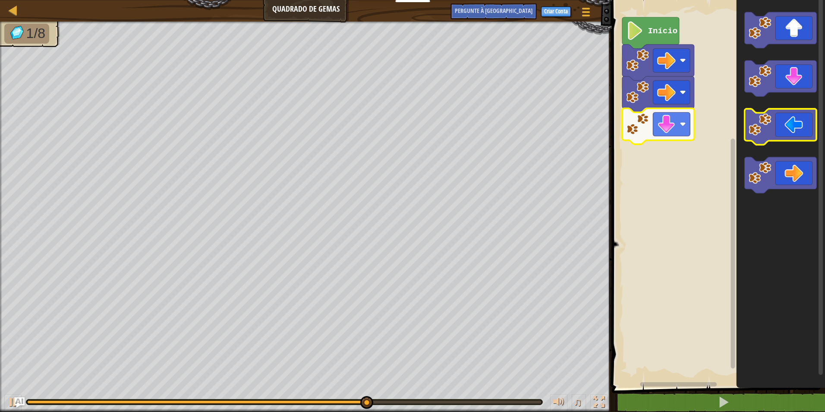
click at [801, 129] on icon "Espaço de trabalho do Blockly" at bounding box center [781, 127] width 72 height 36
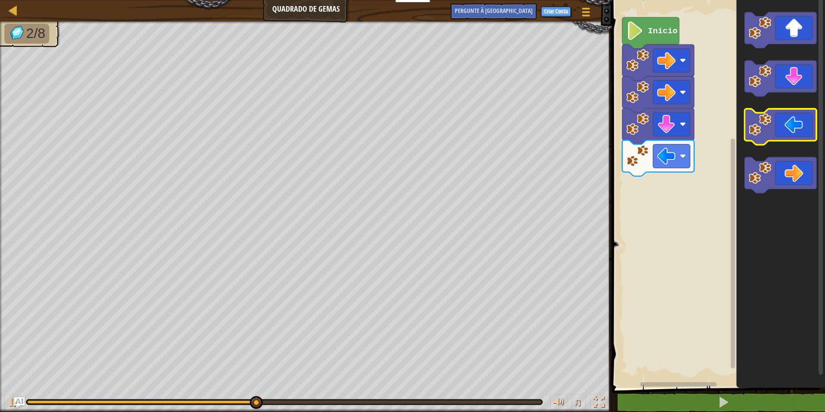
click at [801, 129] on icon "Espaço de trabalho do Blockly" at bounding box center [781, 127] width 72 height 36
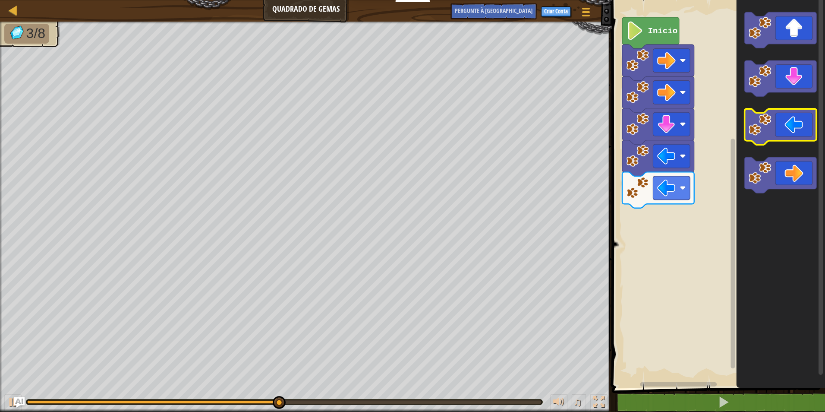
click at [801, 129] on icon "Espaço de trabalho do Blockly" at bounding box center [781, 127] width 72 height 36
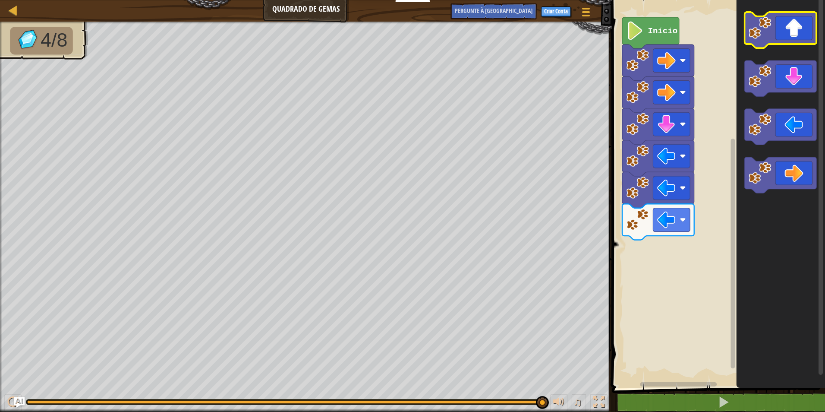
click at [799, 39] on icon "Espaço de trabalho do Blockly" at bounding box center [781, 30] width 72 height 36
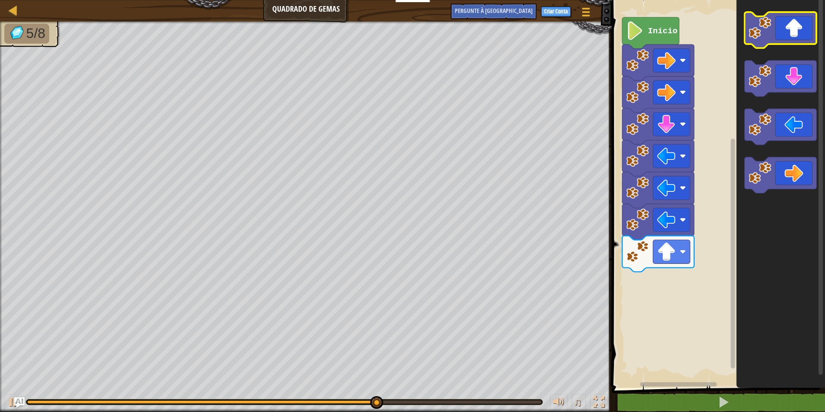
click at [799, 39] on icon "Espaço de trabalho do Blockly" at bounding box center [781, 30] width 72 height 36
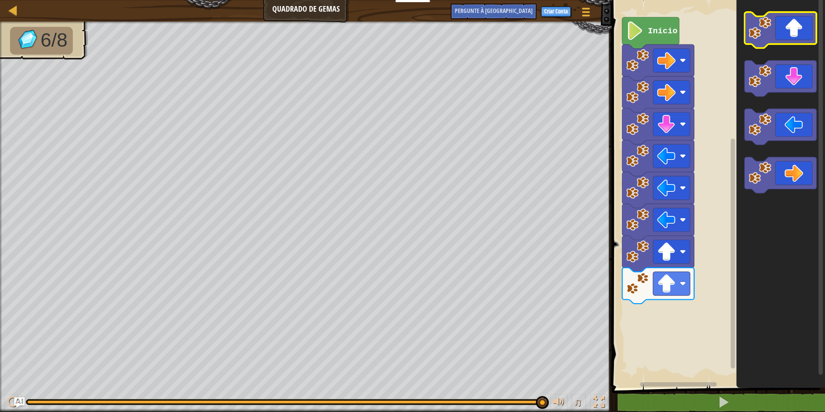
click at [780, 44] on icon "Espaço de trabalho do Blockly" at bounding box center [781, 30] width 72 height 36
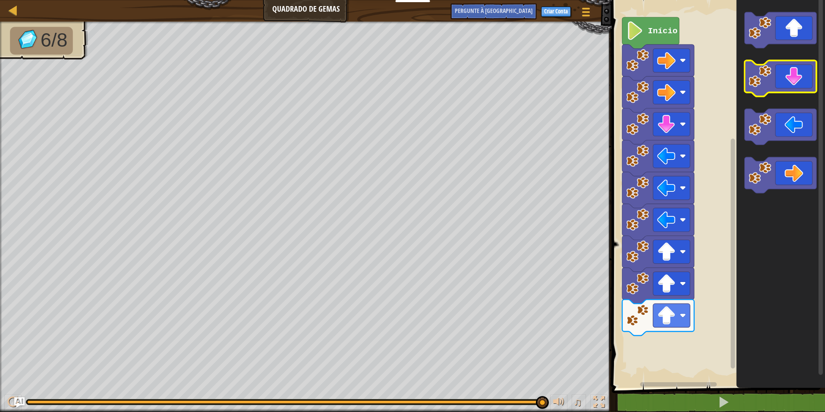
click at [790, 85] on icon "Espaço de trabalho do Blockly" at bounding box center [781, 78] width 72 height 36
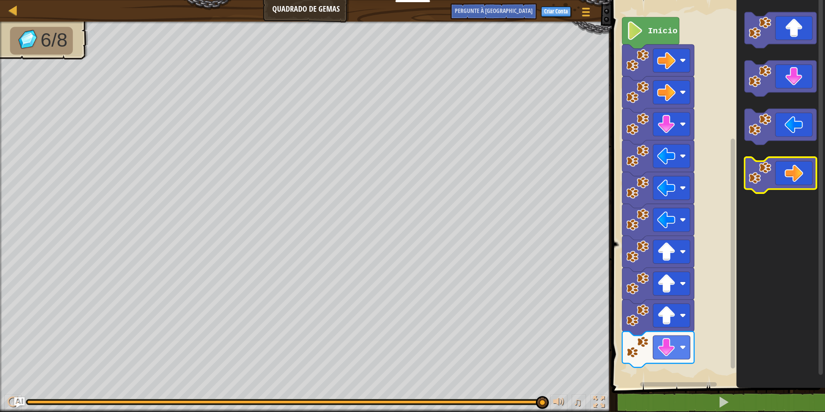
click at [792, 171] on icon "Espaço de trabalho do Blockly" at bounding box center [781, 175] width 72 height 36
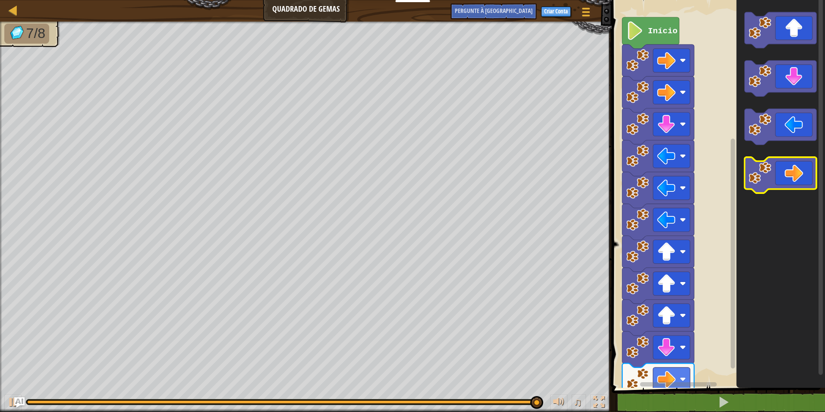
click at [792, 171] on icon "Espaço de trabalho do Blockly" at bounding box center [781, 175] width 72 height 36
click at [778, 172] on icon "Espaço de trabalho do Blockly" at bounding box center [781, 175] width 72 height 36
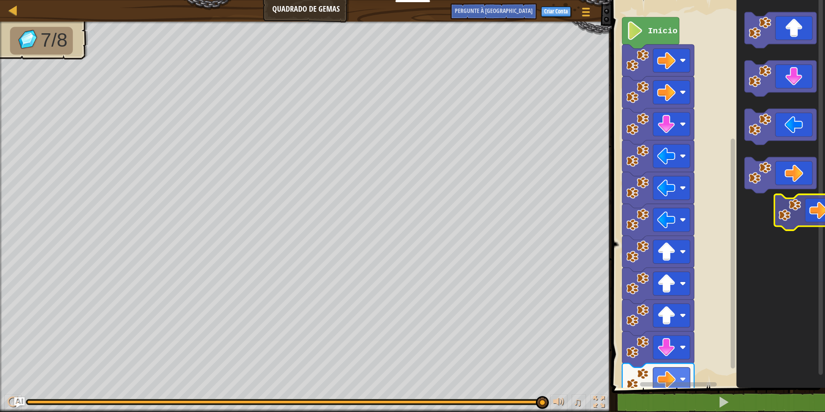
click at [808, 210] on icon "Espaço de trabalho do Blockly" at bounding box center [780, 192] width 88 height 392
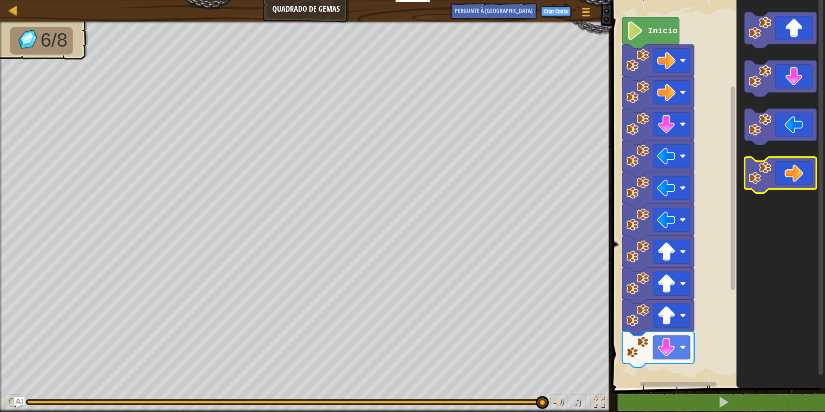
click at [787, 185] on icon "Espaço de trabalho do Blockly" at bounding box center [781, 175] width 72 height 36
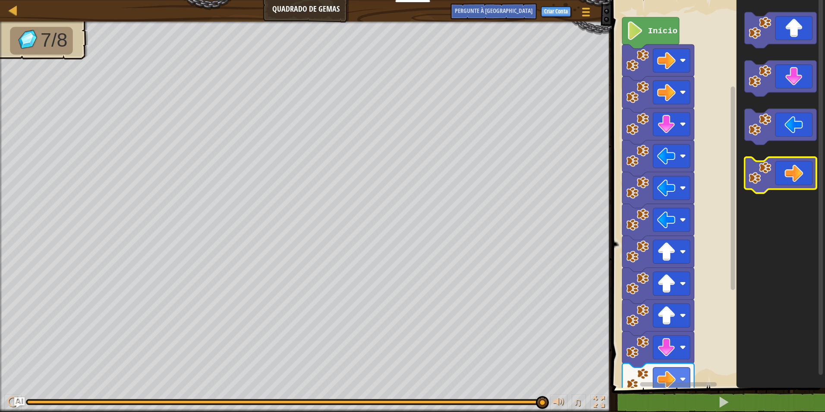
click at [787, 185] on icon "Espaço de trabalho do Blockly" at bounding box center [781, 175] width 72 height 36
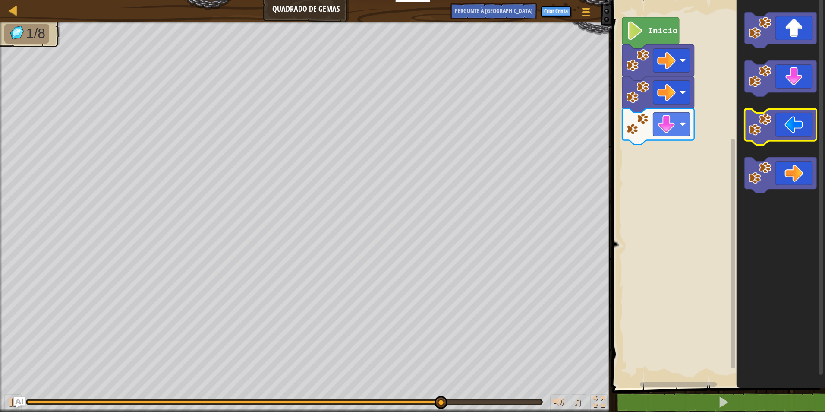
click at [792, 123] on icon "Espaço de trabalho do Blockly" at bounding box center [781, 127] width 72 height 36
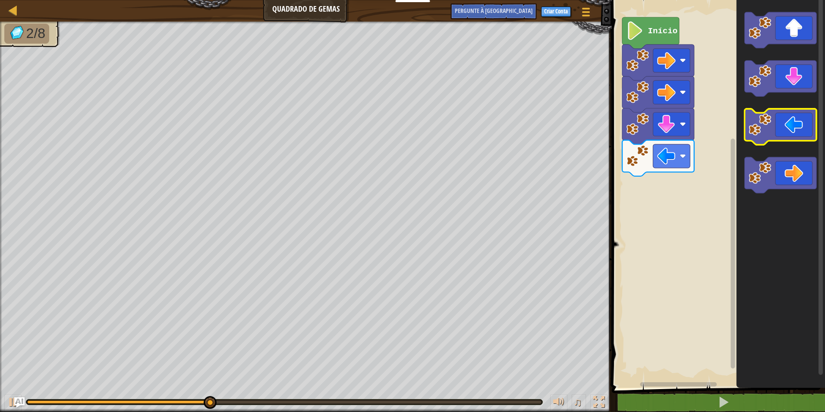
click at [792, 122] on icon "Espaço de trabalho do Blockly" at bounding box center [781, 127] width 72 height 36
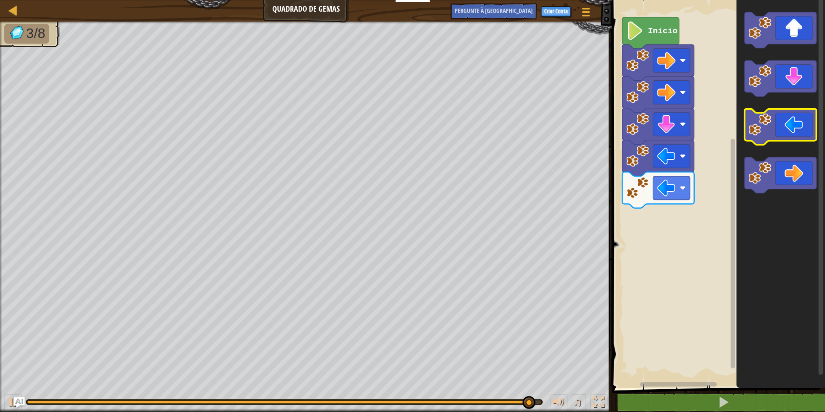
click at [791, 128] on icon "Espaço de trabalho do Blockly" at bounding box center [781, 127] width 72 height 36
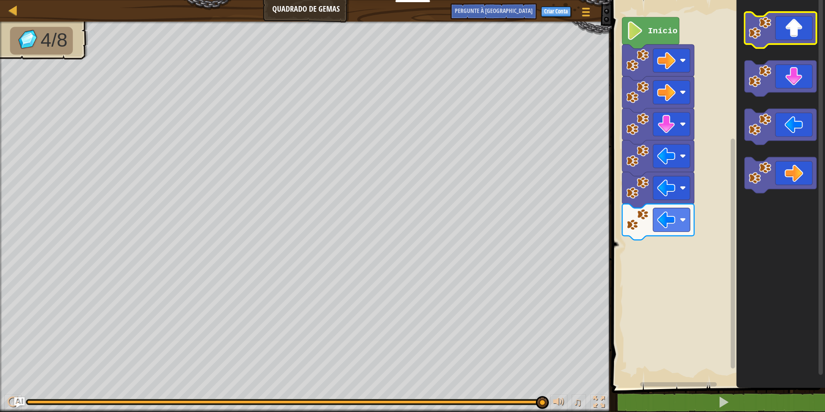
click at [801, 39] on icon "Espaço de trabalho do Blockly" at bounding box center [781, 30] width 72 height 36
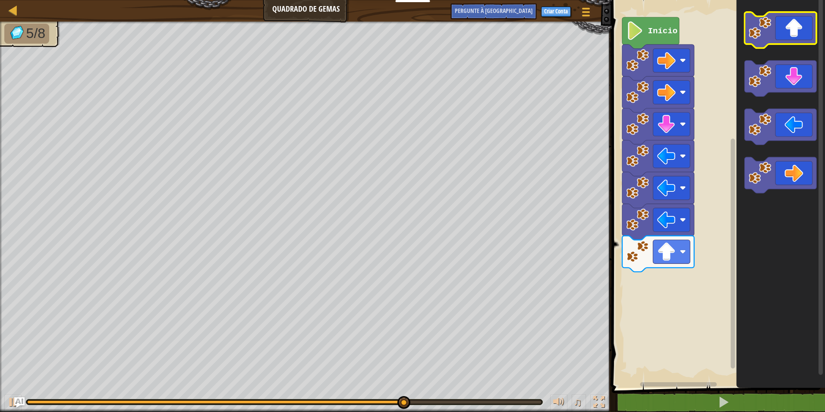
click at [801, 39] on icon "Espaço de trabalho do Blockly" at bounding box center [781, 30] width 72 height 36
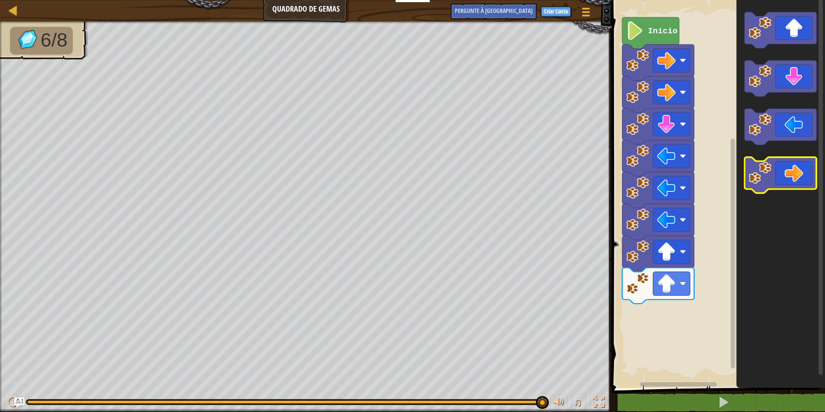
click at [787, 174] on icon "Espaço de trabalho do Blockly" at bounding box center [781, 175] width 72 height 36
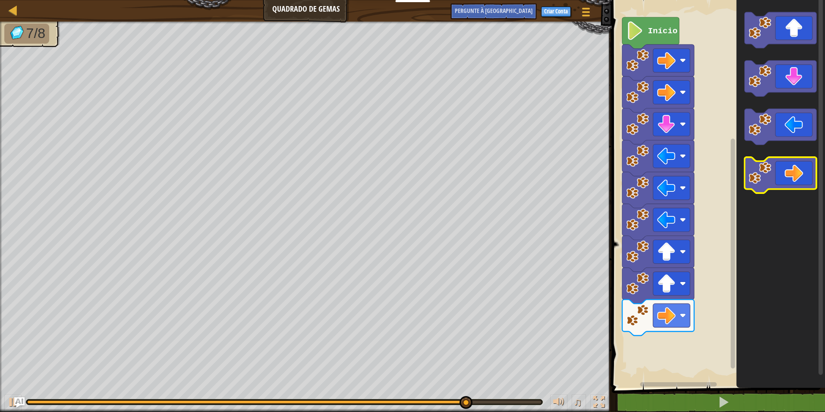
click at [788, 174] on icon "Espaço de trabalho do Blockly" at bounding box center [781, 175] width 72 height 36
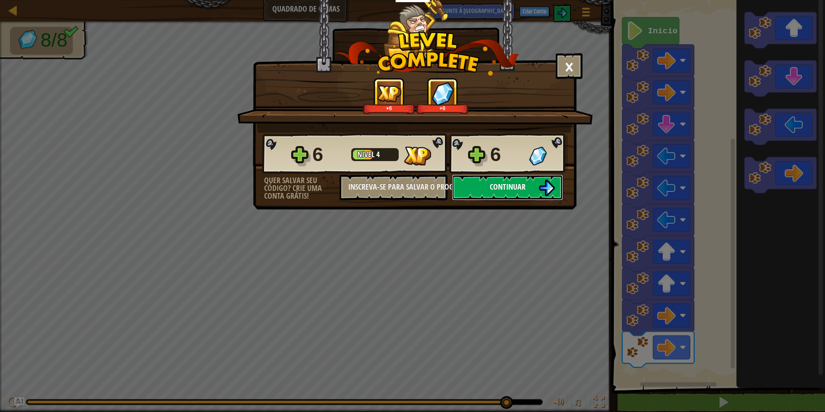
click at [505, 186] on span "Continuar" at bounding box center [508, 186] width 36 height 11
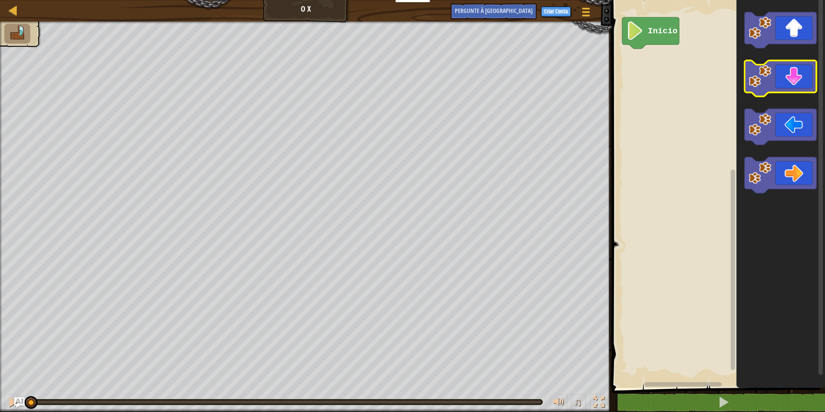
click at [785, 85] on icon "Espaço de trabalho do Blockly" at bounding box center [781, 78] width 72 height 36
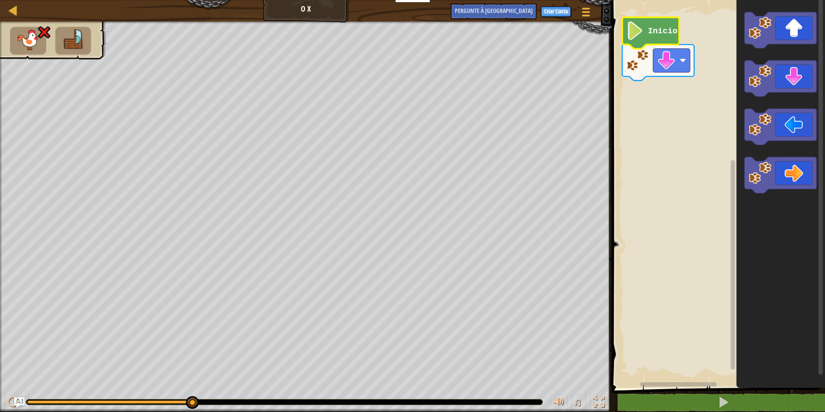
click at [636, 29] on image "Espaço de trabalho do Blockly" at bounding box center [634, 31] width 17 height 19
